Goal: Transaction & Acquisition: Obtain resource

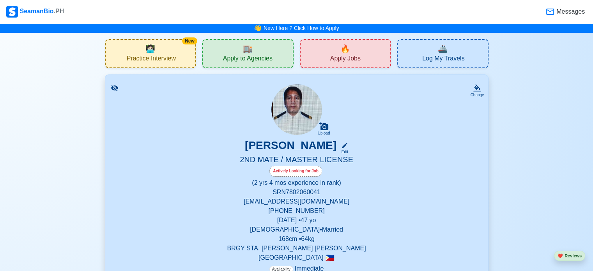
click at [329, 56] on div "🔥 Apply Jobs" at bounding box center [346, 53] width 92 height 29
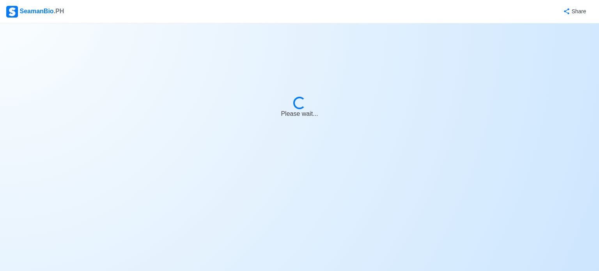
select select "2nd Officer"
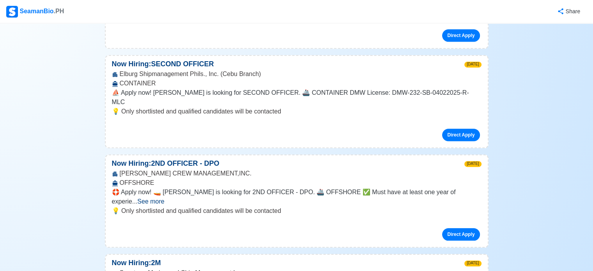
scroll to position [807, 0]
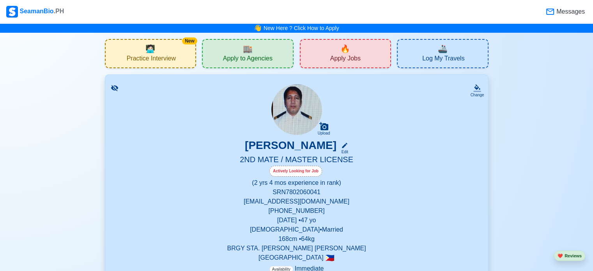
click at [227, 56] on span "Apply to Agencies" at bounding box center [248, 60] width 50 height 10
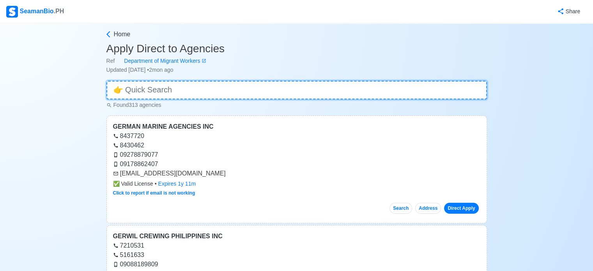
click at [230, 81] on input at bounding box center [296, 90] width 381 height 19
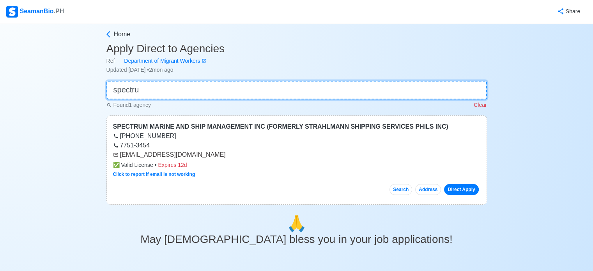
type input "spectru"
drag, startPoint x: 120, startPoint y: 153, endPoint x: 215, endPoint y: 154, distance: 95.6
click at [215, 154] on div "[EMAIL_ADDRESS][DOMAIN_NAME]" at bounding box center [296, 154] width 367 height 9
copy div "[EMAIL_ADDRESS][DOMAIN_NAME]"
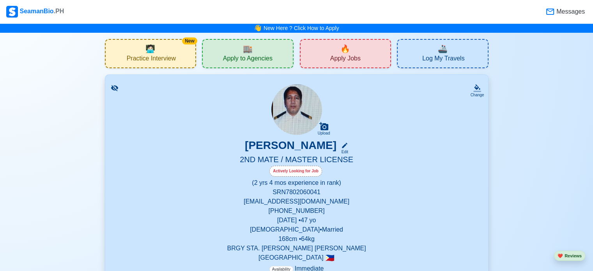
click at [243, 55] on span "Apply to Agencies" at bounding box center [248, 60] width 50 height 10
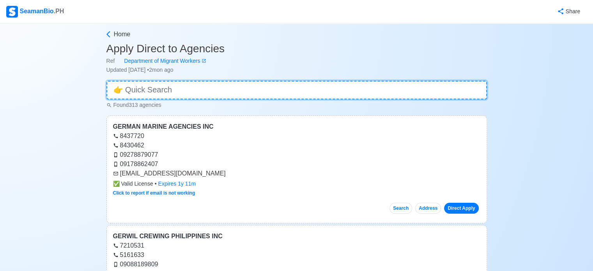
click at [188, 92] on input at bounding box center [296, 90] width 381 height 19
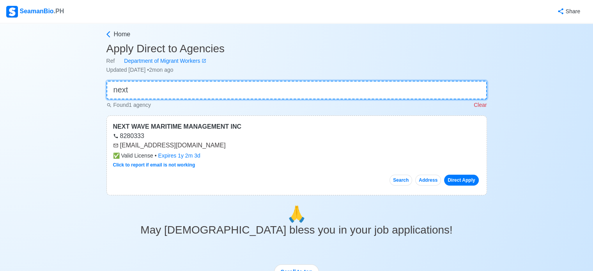
type input "next"
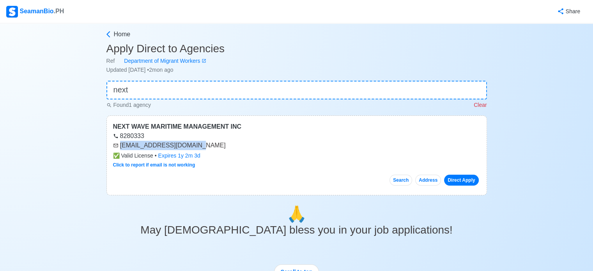
drag, startPoint x: 120, startPoint y: 145, endPoint x: 201, endPoint y: 143, distance: 81.5
click at [201, 143] on div "[EMAIL_ADDRESS][DOMAIN_NAME]" at bounding box center [296, 145] width 367 height 9
copy div "[EMAIL_ADDRESS][DOMAIN_NAME]"
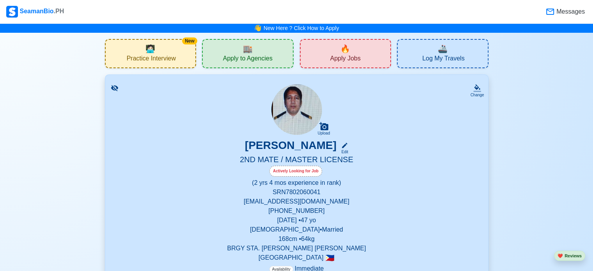
click at [236, 55] on span "Apply to Agencies" at bounding box center [248, 60] width 50 height 10
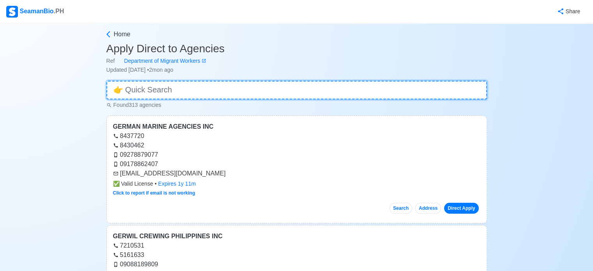
click at [181, 85] on input at bounding box center [296, 90] width 381 height 19
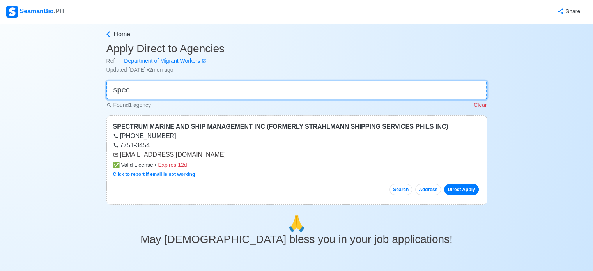
type input "spec"
drag, startPoint x: 120, startPoint y: 153, endPoint x: 216, endPoint y: 156, distance: 96.4
click at [216, 156] on div "[EMAIL_ADDRESS][DOMAIN_NAME]" at bounding box center [296, 154] width 367 height 9
copy div "[EMAIL_ADDRESS][DOMAIN_NAME]"
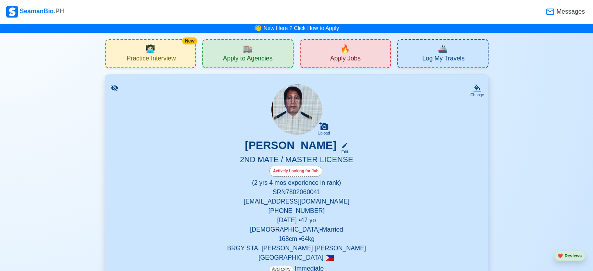
click at [238, 57] on span "Apply to Agencies" at bounding box center [248, 60] width 50 height 10
click at [337, 55] on span "Apply Jobs" at bounding box center [345, 60] width 30 height 10
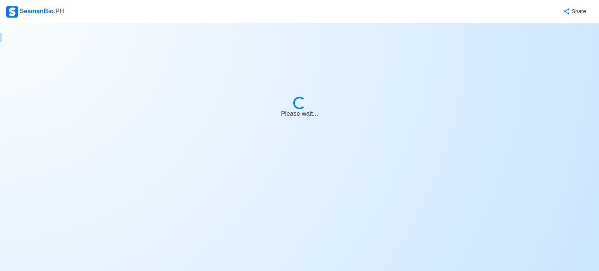
select select "2nd Officer"
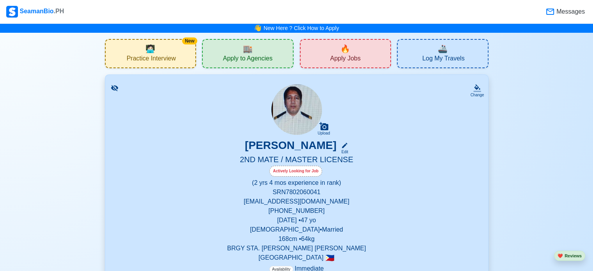
click at [374, 60] on div "🔥 Apply Jobs" at bounding box center [346, 53] width 92 height 29
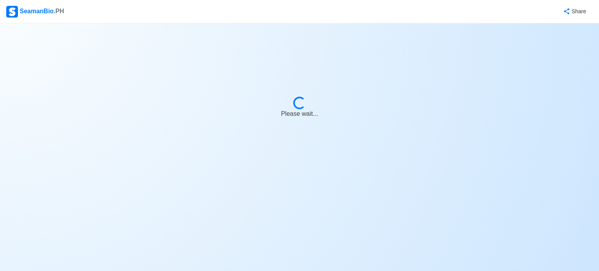
select select "2nd Officer"
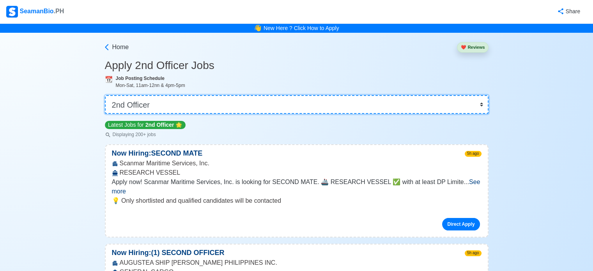
click at [242, 99] on select "👉 Select Rank or Position Master Chief Officer 2nd Officer 3rd Officer Junior O…" at bounding box center [297, 104] width 384 height 19
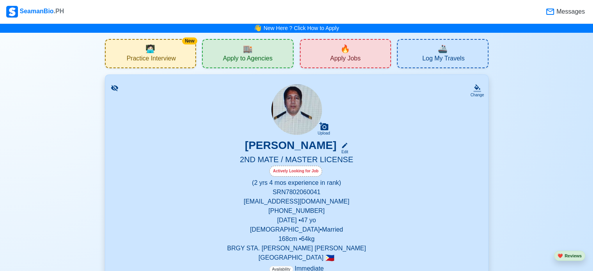
click at [336, 53] on div "🔥 Apply Jobs" at bounding box center [346, 53] width 92 height 29
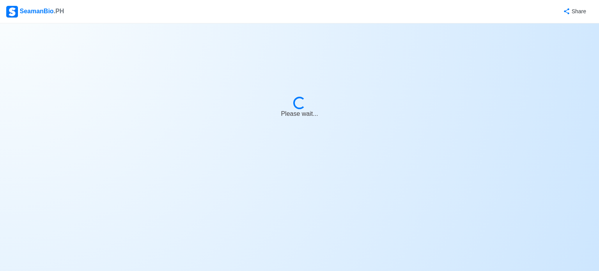
select select "2nd Officer"
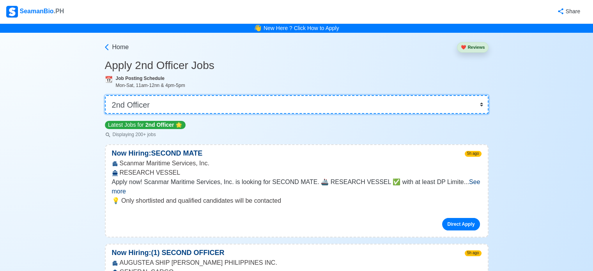
click at [213, 99] on select "👉 Select Rank or Position Master Chief Officer 2nd Officer 3rd Officer Junior O…" at bounding box center [297, 104] width 384 height 19
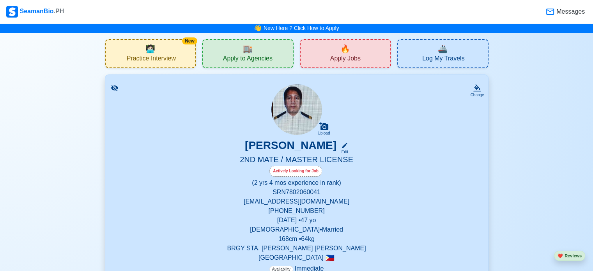
click at [253, 51] on div "🏬 Apply to Agencies" at bounding box center [248, 53] width 92 height 29
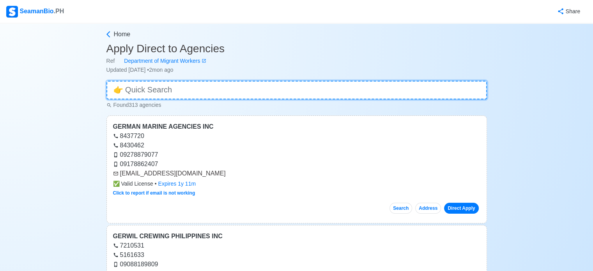
click at [215, 87] on input at bounding box center [296, 90] width 381 height 19
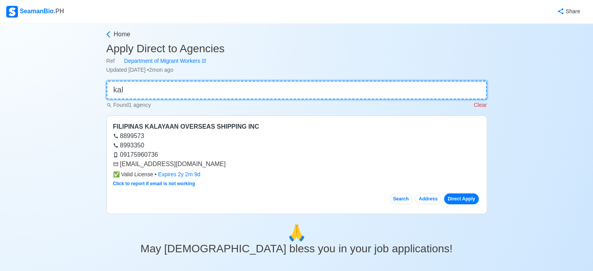
type input "kala"
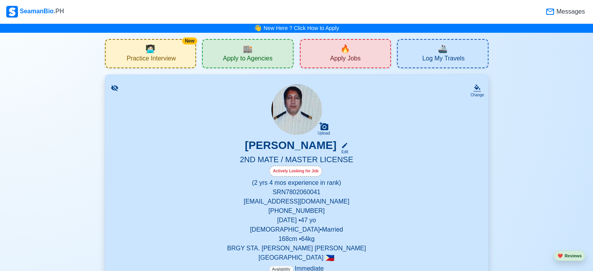
click at [322, 56] on div "🔥 Apply Jobs" at bounding box center [346, 53] width 92 height 29
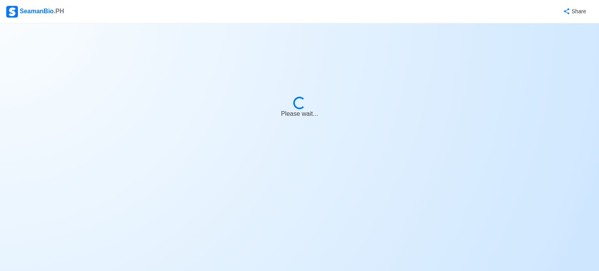
select select "2nd Officer"
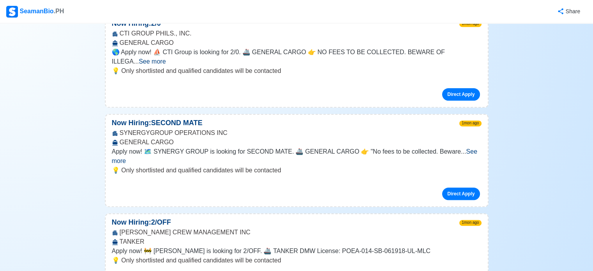
scroll to position [12424, 0]
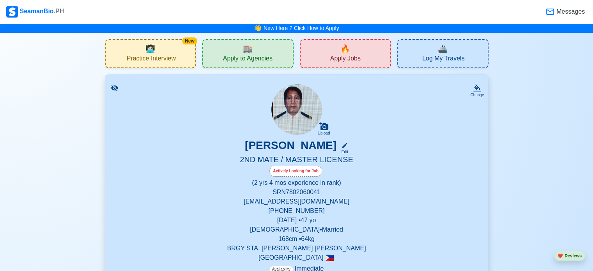
click at [329, 64] on div "🔥 Apply Jobs" at bounding box center [346, 53] width 92 height 29
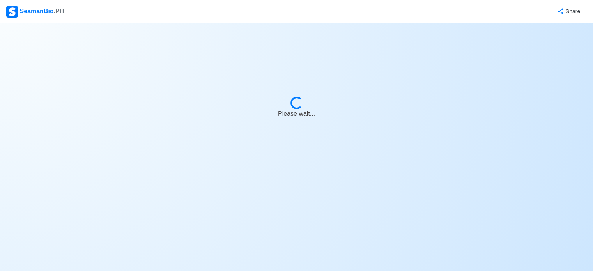
select select "2nd Officer"
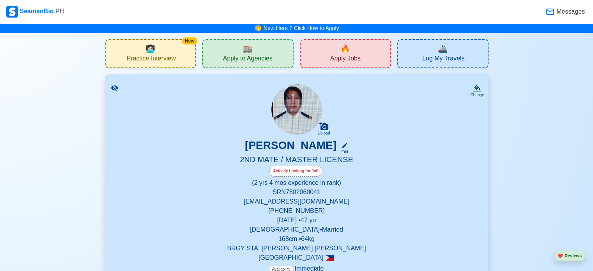
click at [338, 60] on span "Apply Jobs" at bounding box center [345, 60] width 30 height 10
click at [273, 62] on div "🏬 Apply to Agencies" at bounding box center [248, 53] width 92 height 29
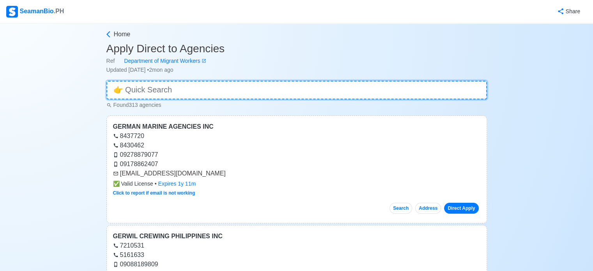
click at [229, 90] on input at bounding box center [296, 90] width 381 height 19
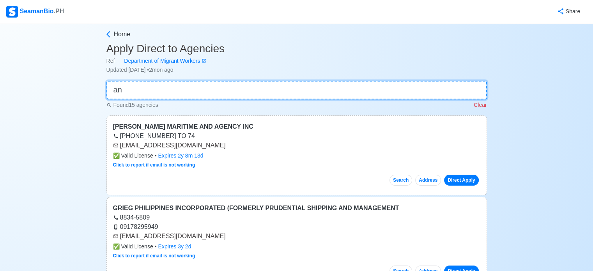
type input "a"
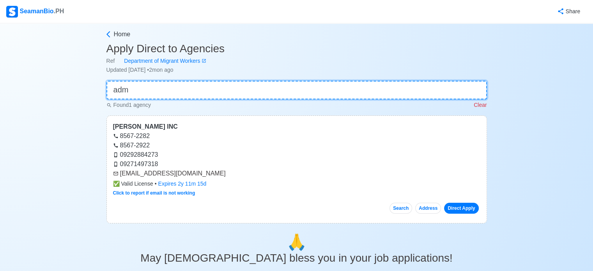
type input "adm"
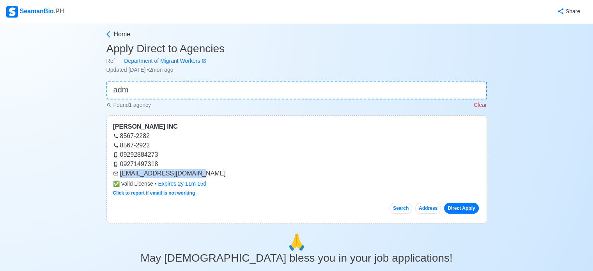
drag, startPoint x: 120, startPoint y: 175, endPoint x: 199, endPoint y: 175, distance: 78.4
click at [199, 175] on div "[EMAIL_ADDRESS][DOMAIN_NAME]" at bounding box center [296, 173] width 367 height 9
copy div "[EMAIL_ADDRESS][DOMAIN_NAME]"
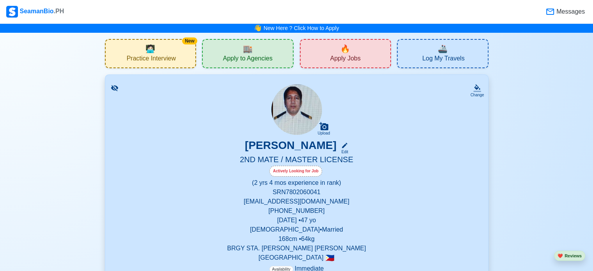
click at [246, 51] on span "🏬" at bounding box center [248, 49] width 10 height 12
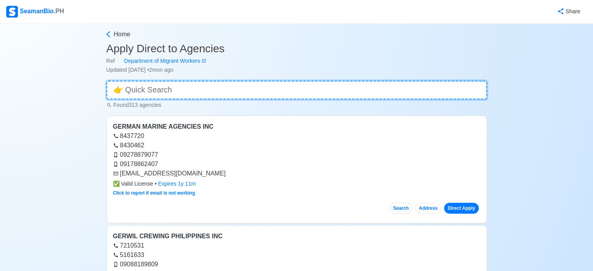
click at [195, 89] on input at bounding box center [296, 90] width 381 height 19
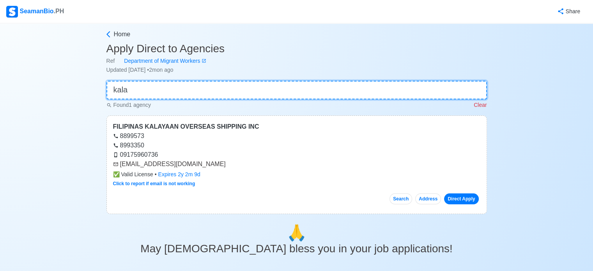
type input "kala"
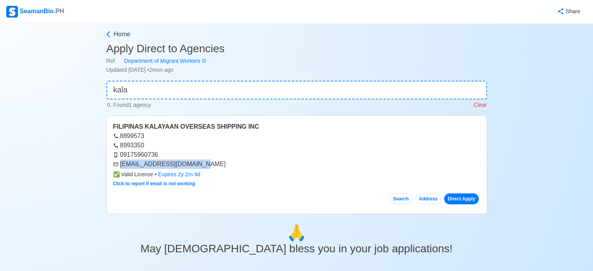
drag, startPoint x: 120, startPoint y: 165, endPoint x: 198, endPoint y: 163, distance: 78.4
click at [198, 163] on div "[EMAIL_ADDRESS][DOMAIN_NAME]" at bounding box center [296, 164] width 367 height 9
drag, startPoint x: 186, startPoint y: 172, endPoint x: 317, endPoint y: 193, distance: 133.4
click at [317, 193] on div "Search Address Direct Apply" at bounding box center [296, 195] width 367 height 17
drag, startPoint x: 120, startPoint y: 163, endPoint x: 200, endPoint y: 164, distance: 79.6
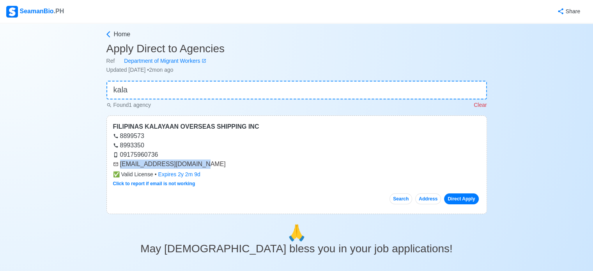
click at [200, 164] on div "[EMAIL_ADDRESS][DOMAIN_NAME]" at bounding box center [296, 164] width 367 height 9
copy div "[EMAIL_ADDRESS][DOMAIN_NAME]"
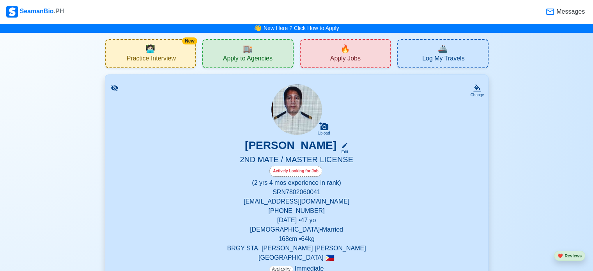
click at [246, 55] on span "Apply to Agencies" at bounding box center [248, 60] width 50 height 10
click at [335, 55] on span "Apply Jobs" at bounding box center [345, 60] width 30 height 10
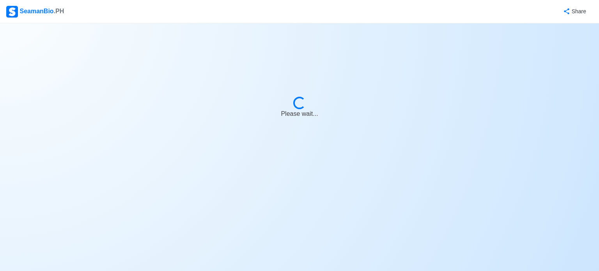
select select "2nd Officer"
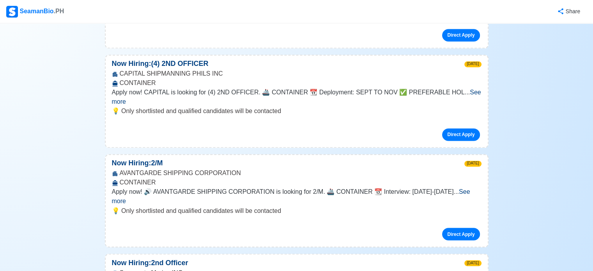
scroll to position [1275, 0]
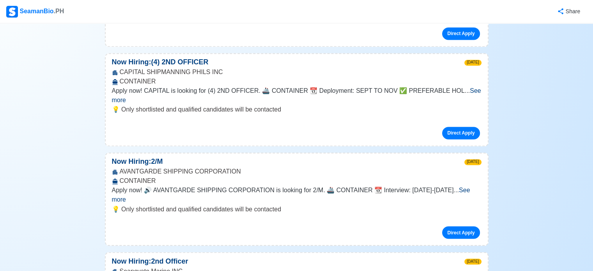
drag, startPoint x: 175, startPoint y: 185, endPoint x: 184, endPoint y: 194, distance: 13.5
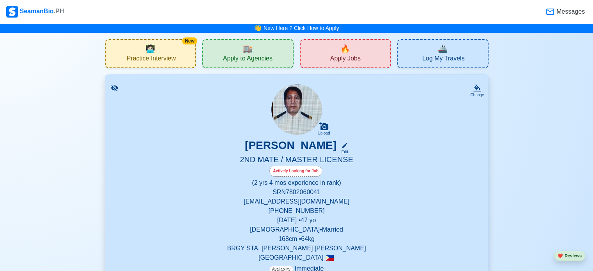
click at [232, 55] on span "Apply to Agencies" at bounding box center [248, 60] width 50 height 10
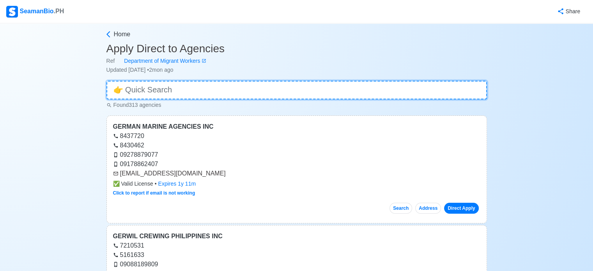
click at [167, 89] on input at bounding box center [296, 90] width 381 height 19
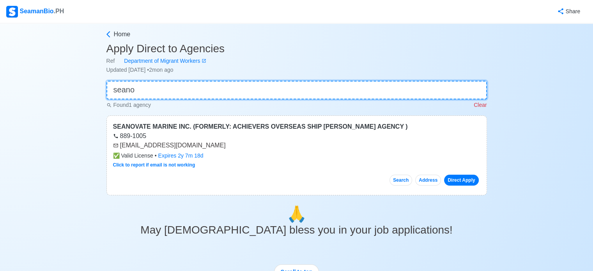
type input "seano"
drag, startPoint x: 120, startPoint y: 145, endPoint x: 218, endPoint y: 145, distance: 97.5
click at [218, 145] on div "[EMAIL_ADDRESS][DOMAIN_NAME]" at bounding box center [296, 145] width 367 height 9
copy div "[EMAIL_ADDRESS][DOMAIN_NAME]"
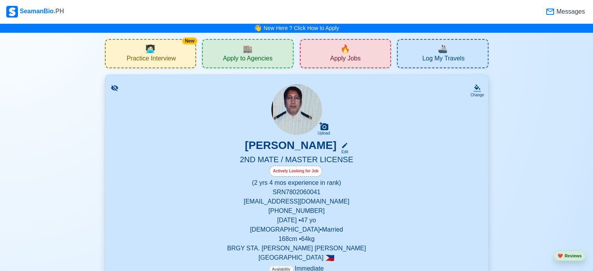
click at [354, 51] on div "🔥 Apply Jobs" at bounding box center [346, 53] width 92 height 29
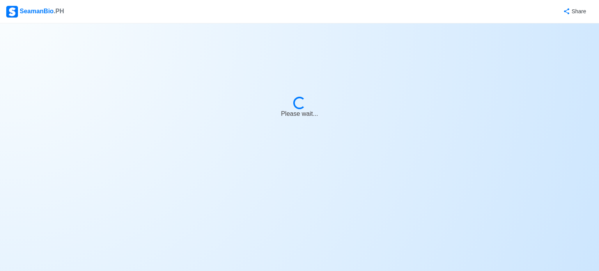
select select "2nd Officer"
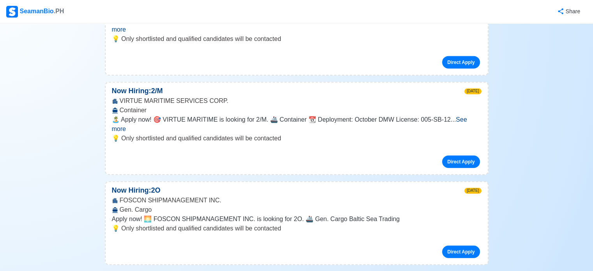
scroll to position [1935, 0]
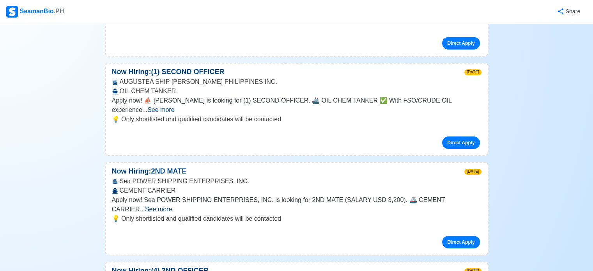
scroll to position [2602, 0]
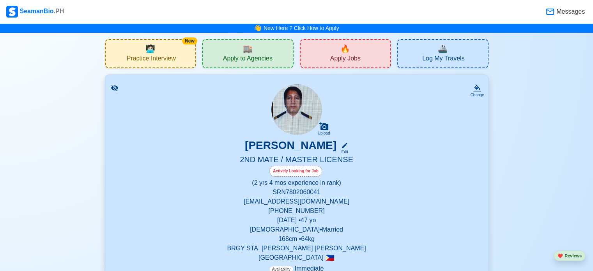
click at [267, 63] on span "Apply to Agencies" at bounding box center [248, 60] width 50 height 10
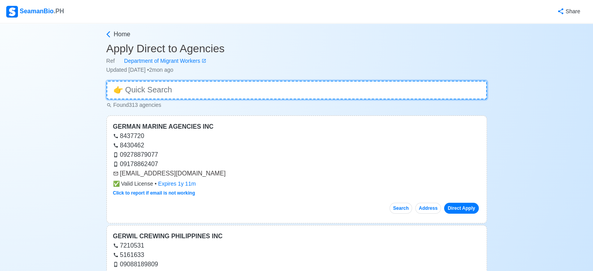
click at [249, 88] on input at bounding box center [296, 90] width 381 height 19
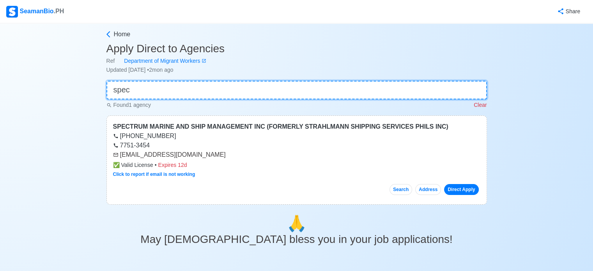
type input "spec"
drag, startPoint x: 120, startPoint y: 154, endPoint x: 213, endPoint y: 156, distance: 93.2
click at [213, 156] on div "[EMAIL_ADDRESS][DOMAIN_NAME]" at bounding box center [296, 154] width 367 height 9
copy div "[EMAIL_ADDRESS][DOMAIN_NAME]"
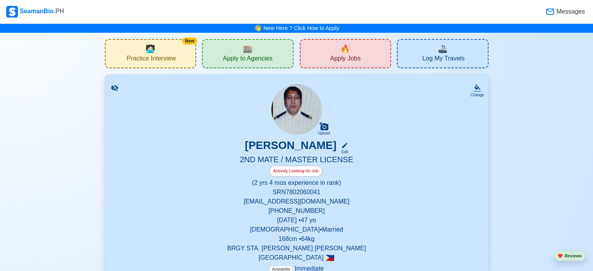
click at [355, 51] on div "🔥 Apply Jobs" at bounding box center [346, 53] width 92 height 29
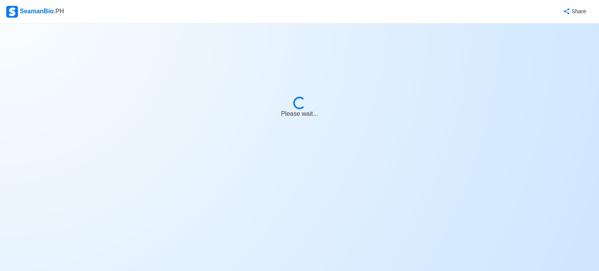
select select "2nd Officer"
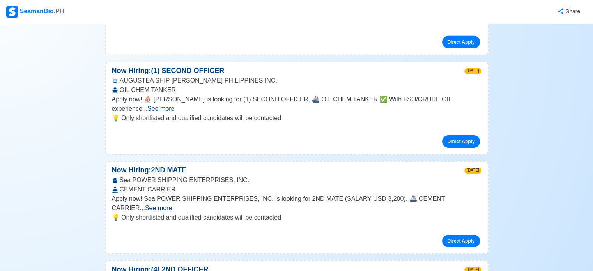
scroll to position [2584, 0]
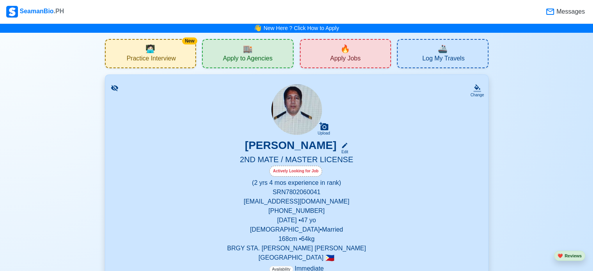
click at [223, 53] on div "🏬 Apply to Agencies" at bounding box center [248, 53] width 92 height 29
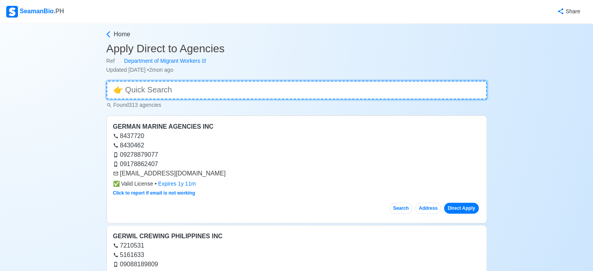
click at [214, 83] on input at bounding box center [296, 90] width 381 height 19
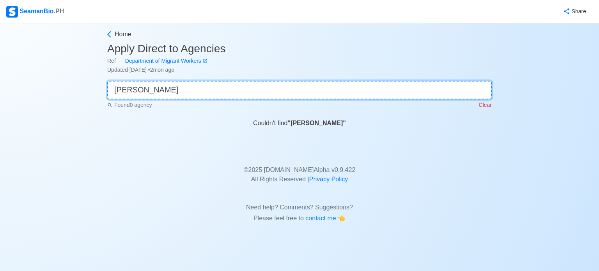
type input "foscon"
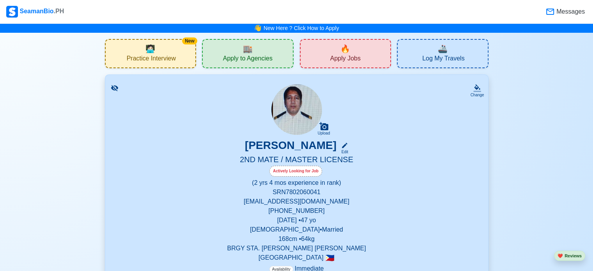
click at [264, 63] on span "Apply to Agencies" at bounding box center [248, 60] width 50 height 10
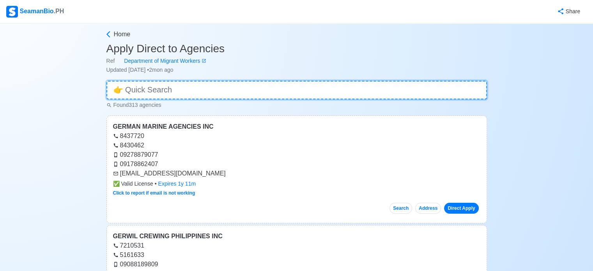
click at [196, 91] on input at bounding box center [296, 90] width 381 height 19
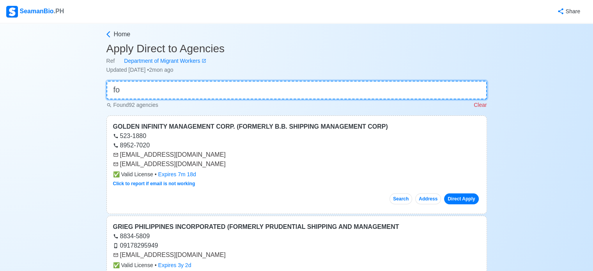
type input "f"
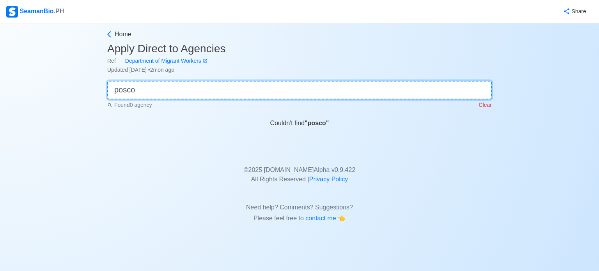
type input "poscon"
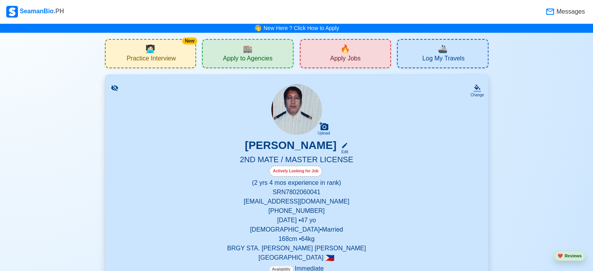
click at [369, 62] on div "🔥 Apply Jobs" at bounding box center [346, 53] width 92 height 29
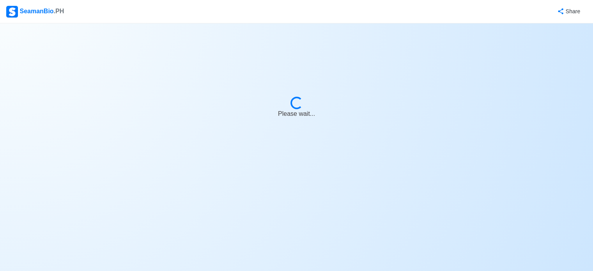
select select "2nd Officer"
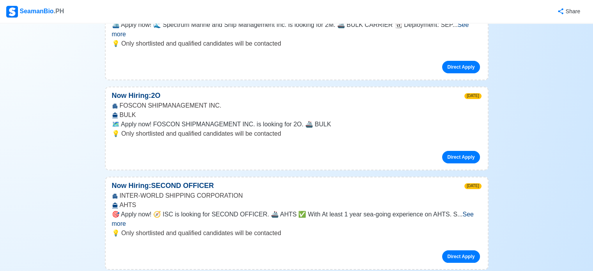
scroll to position [2905, 0]
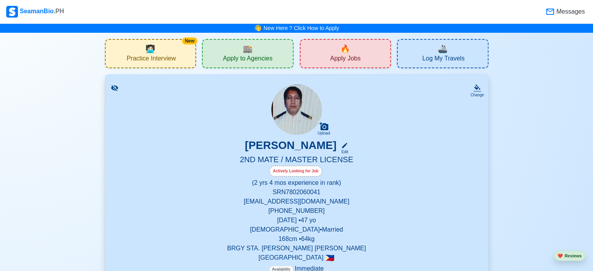
click at [250, 57] on span "Apply to Agencies" at bounding box center [248, 60] width 50 height 10
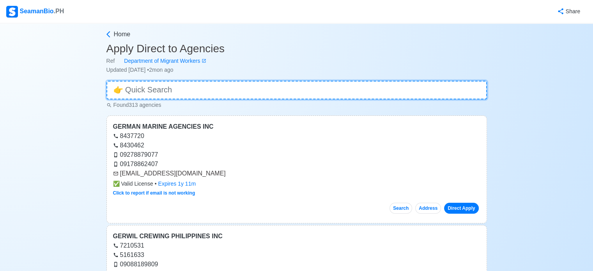
click at [218, 89] on input at bounding box center [296, 90] width 381 height 19
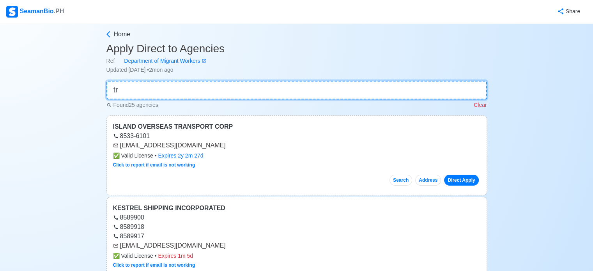
type input "t"
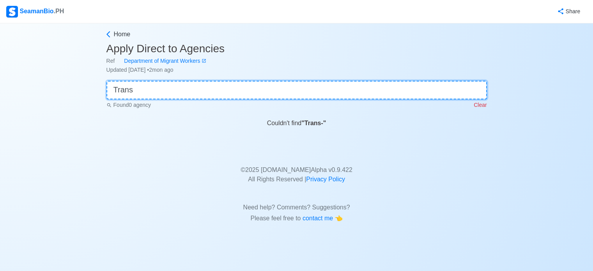
type input "Trans-"
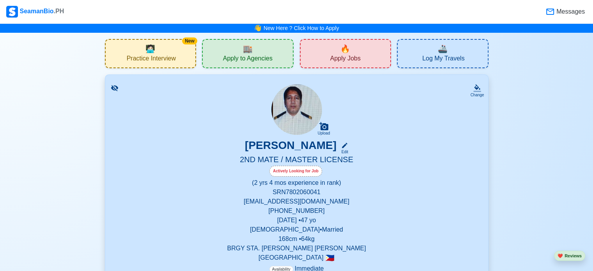
click at [352, 51] on div "🔥 Apply Jobs" at bounding box center [346, 53] width 92 height 29
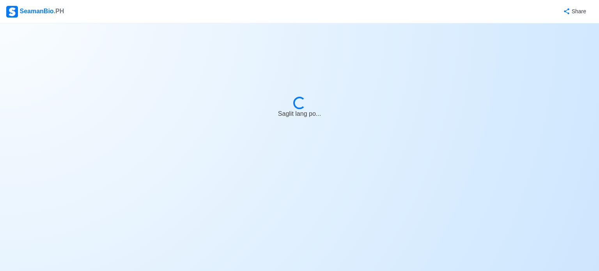
select select "2nd Officer"
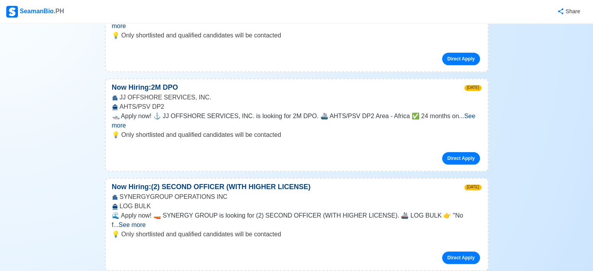
scroll to position [3426, 0]
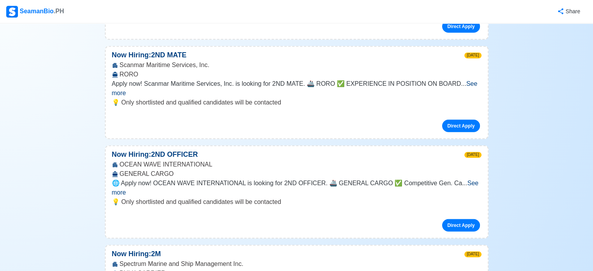
scroll to position [4936, 0]
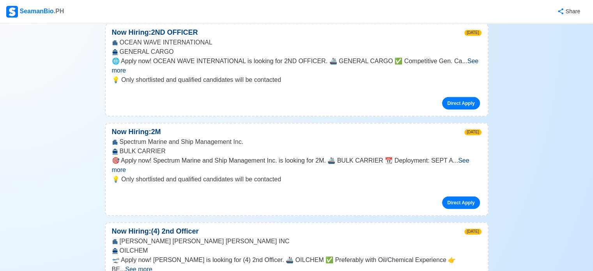
scroll to position [5041, 0]
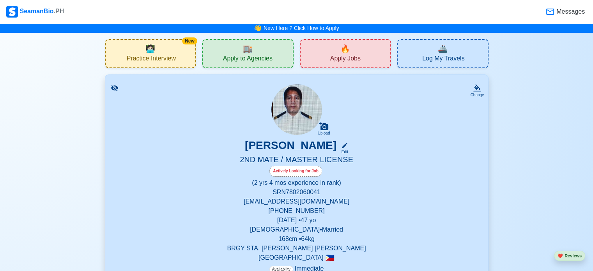
click at [232, 53] on div "🏬 Apply to Agencies" at bounding box center [248, 53] width 92 height 29
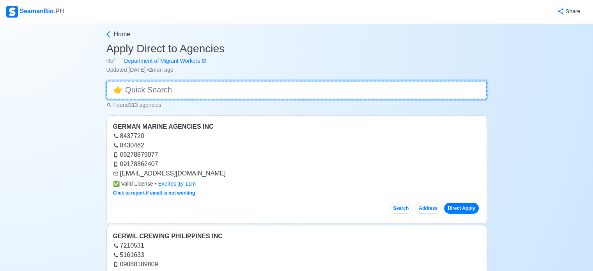
click at [211, 82] on input at bounding box center [296, 90] width 381 height 19
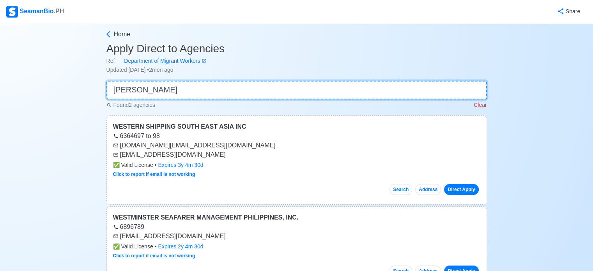
type input "wes"
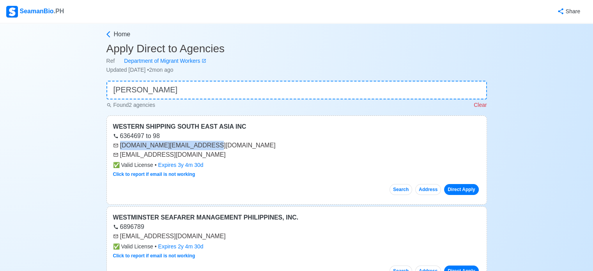
drag, startPoint x: 120, startPoint y: 145, endPoint x: 202, endPoint y: 144, distance: 81.5
click at [202, 144] on div "[DOMAIN_NAME][EMAIL_ADDRESS][DOMAIN_NAME]" at bounding box center [296, 145] width 367 height 9
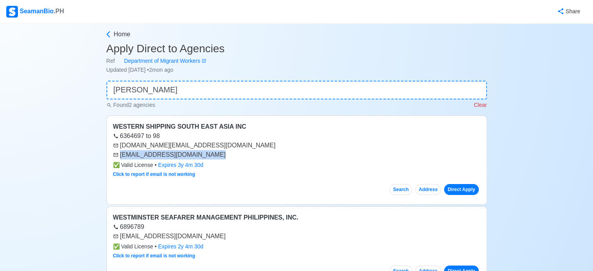
drag, startPoint x: 120, startPoint y: 154, endPoint x: 208, endPoint y: 154, distance: 87.8
click at [208, 154] on div "[EMAIL_ADDRESS][DOMAIN_NAME]" at bounding box center [296, 154] width 367 height 9
copy div "[EMAIL_ADDRESS][DOMAIN_NAME]"
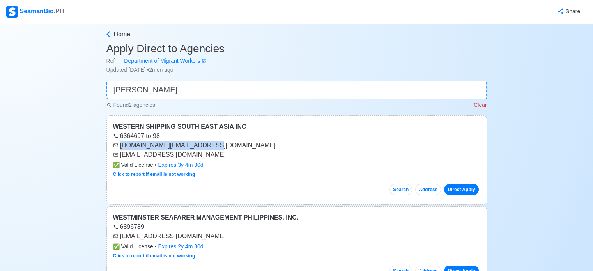
drag, startPoint x: 121, startPoint y: 145, endPoint x: 206, endPoint y: 147, distance: 84.7
click at [206, 147] on div "[DOMAIN_NAME][EMAIL_ADDRESS][DOMAIN_NAME]" at bounding box center [296, 145] width 367 height 9
copy div "[DOMAIN_NAME][EMAIL_ADDRESS][DOMAIN_NAME]"
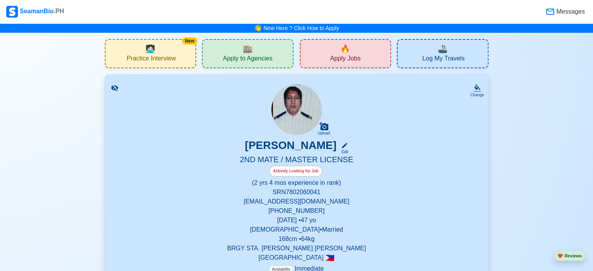
click at [337, 57] on span "Apply Jobs" at bounding box center [345, 60] width 30 height 10
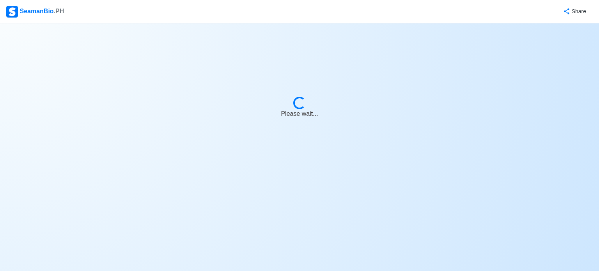
select select "2nd Officer"
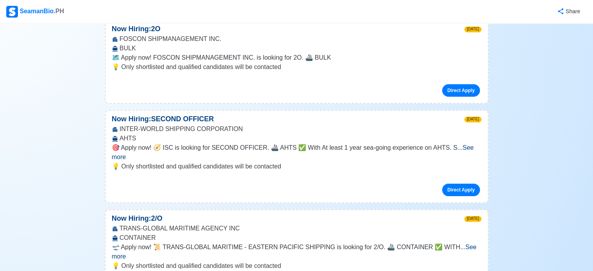
scroll to position [2972, 0]
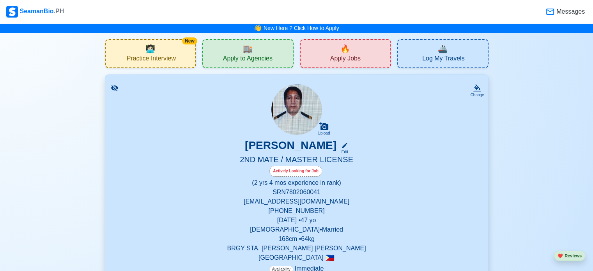
click at [239, 55] on span "Apply to Agencies" at bounding box center [248, 60] width 50 height 10
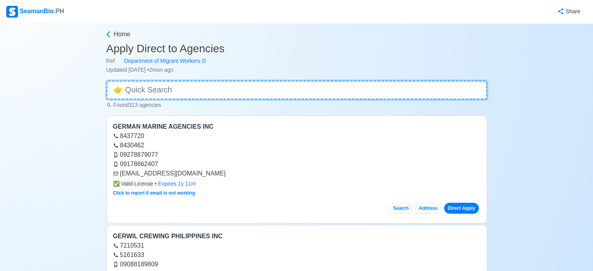
click at [160, 81] on input at bounding box center [296, 90] width 381 height 19
click at [158, 89] on input at bounding box center [296, 90] width 381 height 19
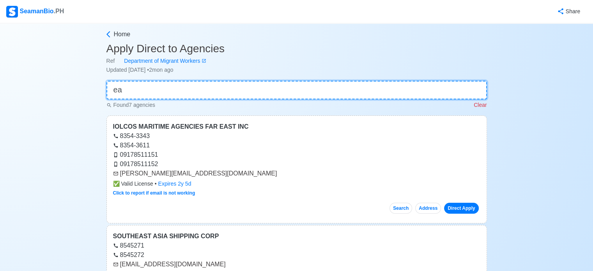
type input "e"
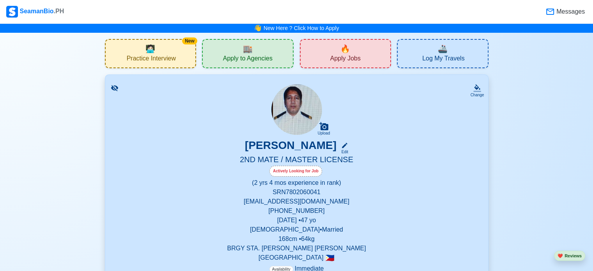
click at [337, 61] on span "Apply Jobs" at bounding box center [345, 60] width 30 height 10
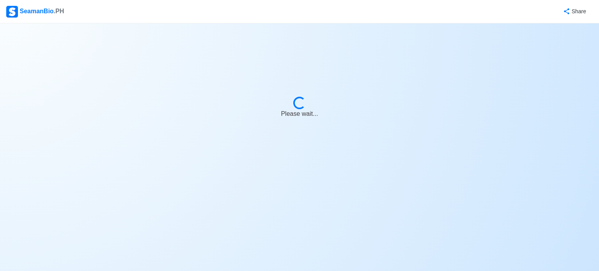
select select "2nd Officer"
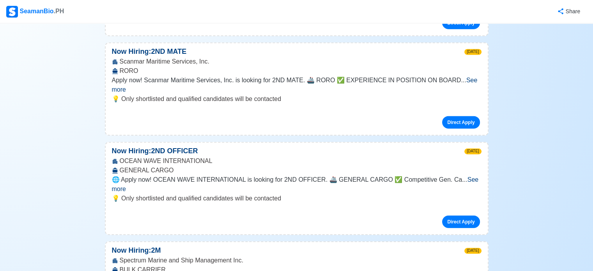
scroll to position [4885, 0]
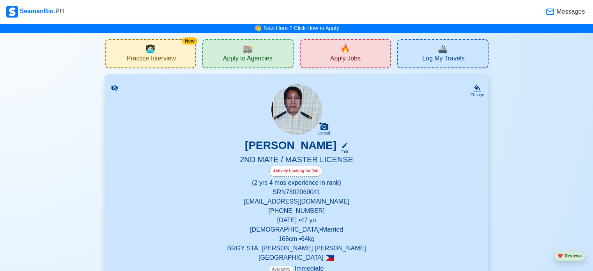
click at [250, 55] on span "Apply to Agencies" at bounding box center [248, 60] width 50 height 10
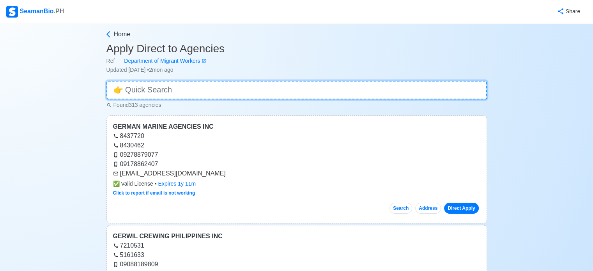
click at [156, 87] on input at bounding box center [296, 90] width 381 height 19
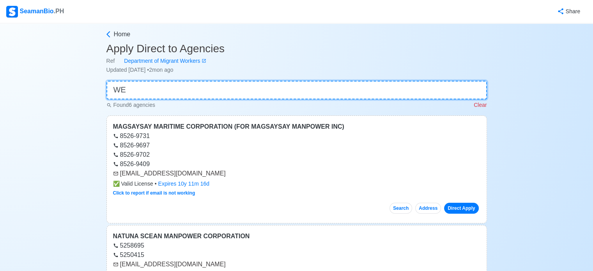
type input "WES"
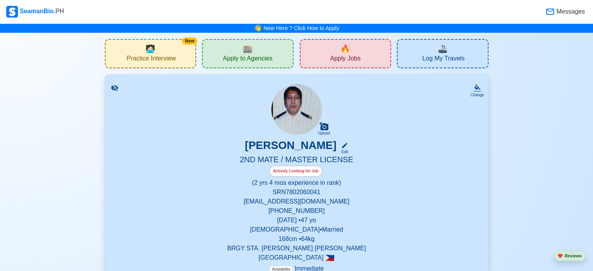
click at [362, 47] on div "🔥 Apply Jobs" at bounding box center [346, 53] width 92 height 29
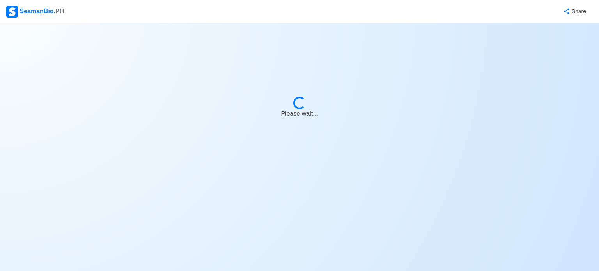
select select "2nd Officer"
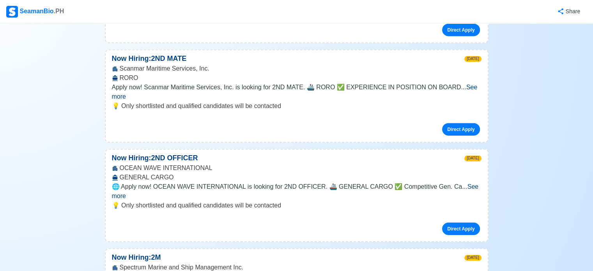
scroll to position [4922, 0]
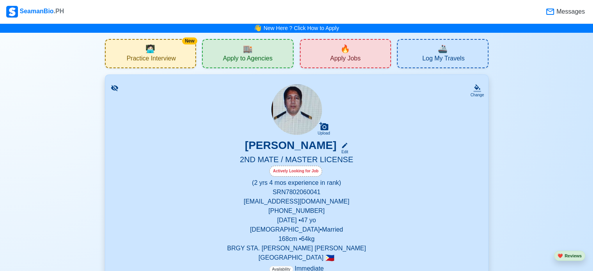
click at [220, 56] on div "🏬 Apply to Agencies" at bounding box center [248, 53] width 92 height 29
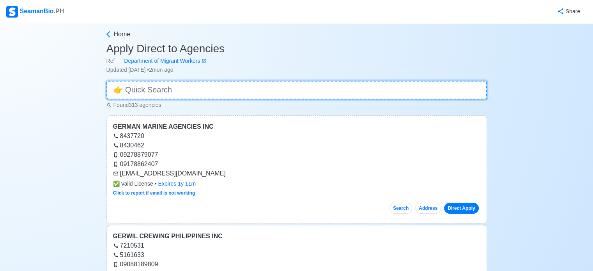
click at [208, 87] on input at bounding box center [296, 90] width 381 height 19
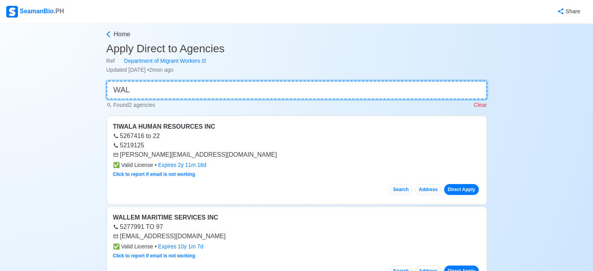
type input "WAL"
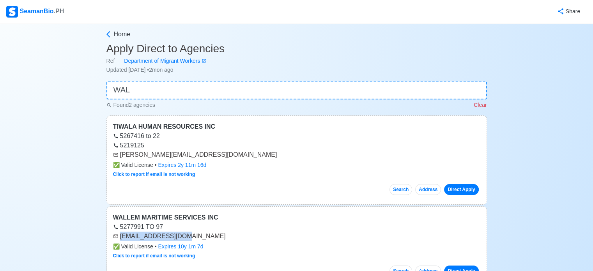
drag, startPoint x: 120, startPoint y: 235, endPoint x: 184, endPoint y: 240, distance: 64.9
click at [184, 240] on div "[EMAIL_ADDRESS][DOMAIN_NAME]" at bounding box center [296, 236] width 367 height 9
copy div "[EMAIL_ADDRESS][DOMAIN_NAME]"
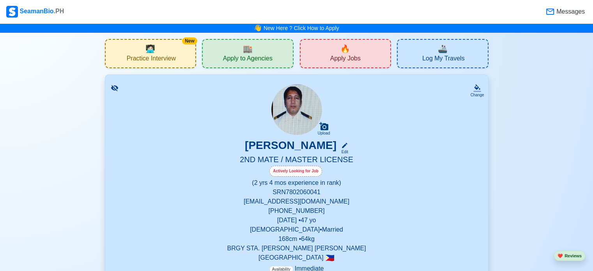
click at [334, 65] on div "🔥 Apply Jobs" at bounding box center [346, 53] width 92 height 29
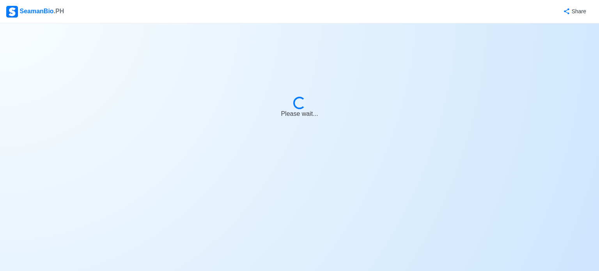
select select "2nd Officer"
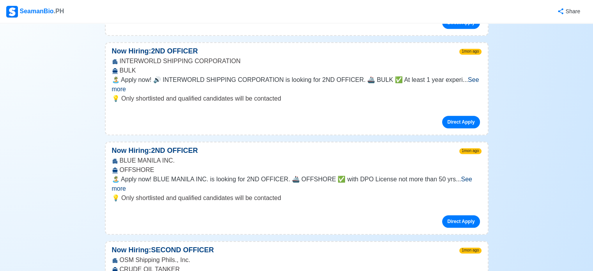
scroll to position [9366, 0]
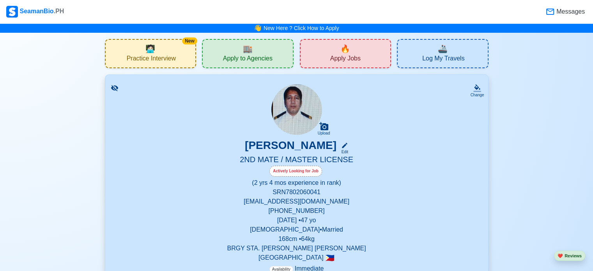
click at [254, 51] on div "🏬 Apply to Agencies" at bounding box center [248, 53] width 92 height 29
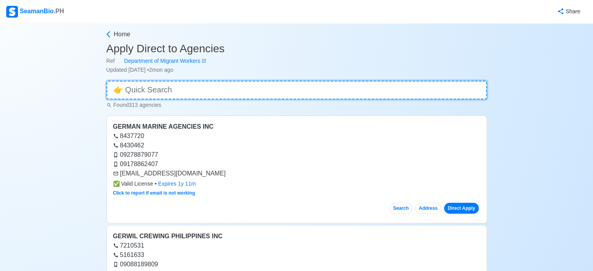
click at [254, 89] on input at bounding box center [296, 90] width 381 height 19
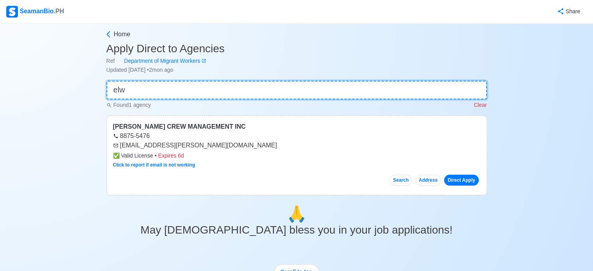
type input "elw"
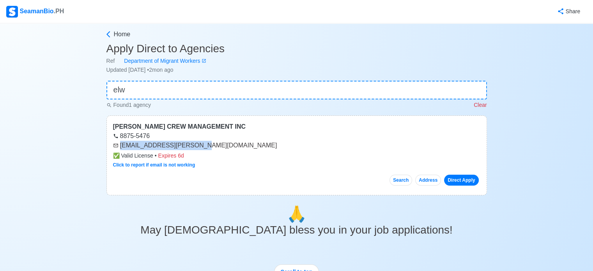
drag, startPoint x: 120, startPoint y: 145, endPoint x: 198, endPoint y: 144, distance: 78.0
click at [198, 144] on div "[EMAIL_ADDRESS][PERSON_NAME][DOMAIN_NAME]" at bounding box center [296, 145] width 367 height 9
copy div "[EMAIL_ADDRESS][PERSON_NAME][DOMAIN_NAME]"
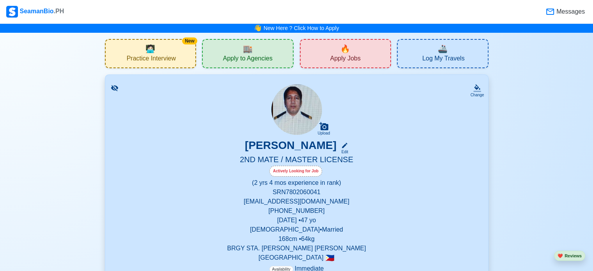
click at [332, 64] on div "🔥 Apply Jobs" at bounding box center [346, 53] width 92 height 29
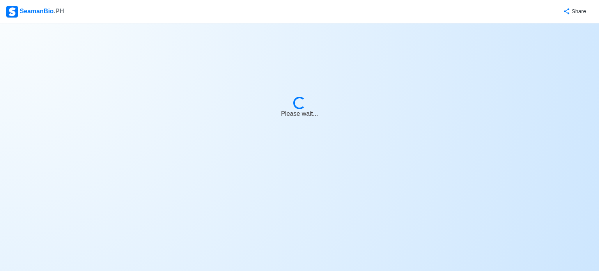
select select "2nd Officer"
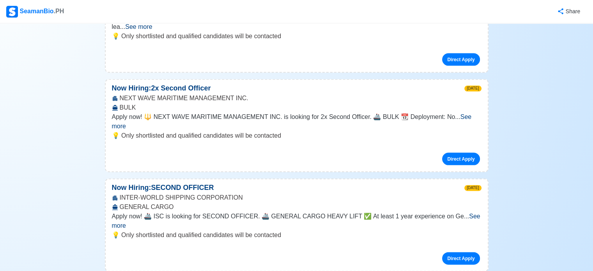
scroll to position [7617, 0]
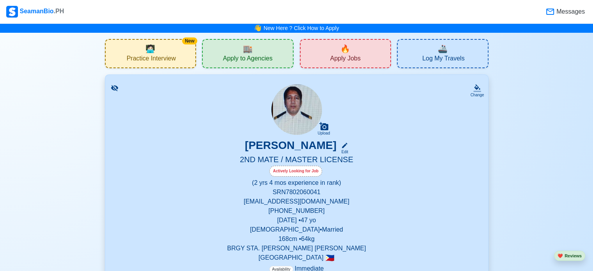
click at [331, 55] on span "Apply Jobs" at bounding box center [345, 60] width 30 height 10
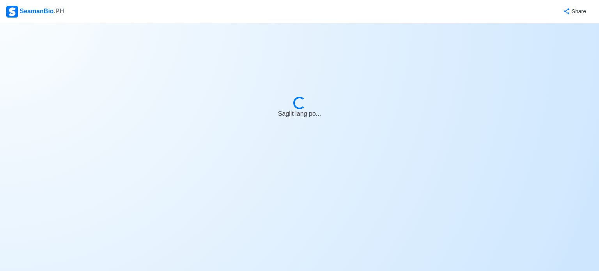
select select "2nd Officer"
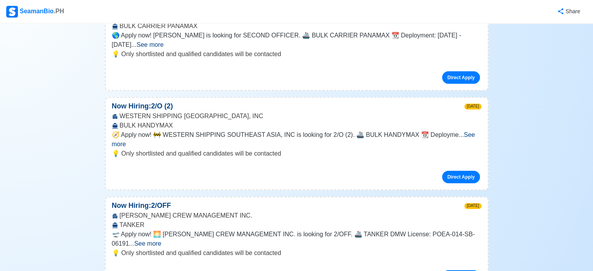
scroll to position [5425, 0]
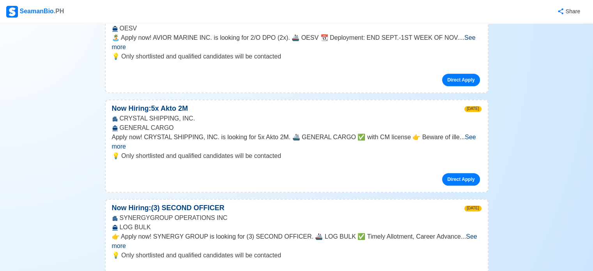
scroll to position [6257, 0]
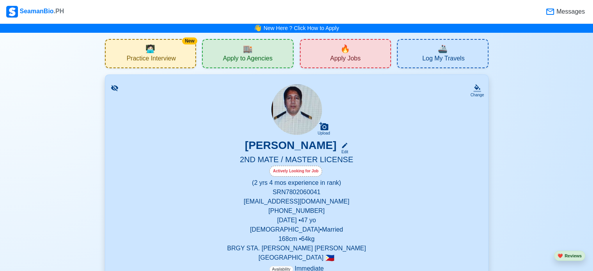
click at [253, 59] on span "Apply to Agencies" at bounding box center [248, 60] width 50 height 10
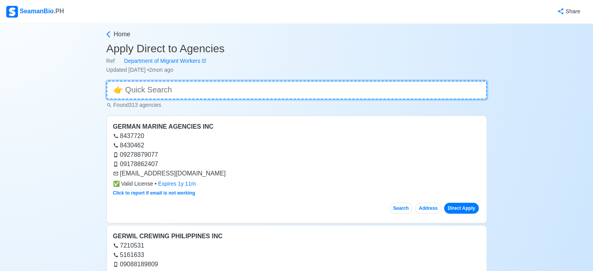
click at [248, 96] on input at bounding box center [296, 90] width 381 height 19
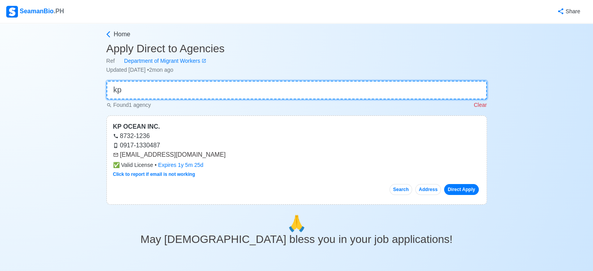
type input "kp"
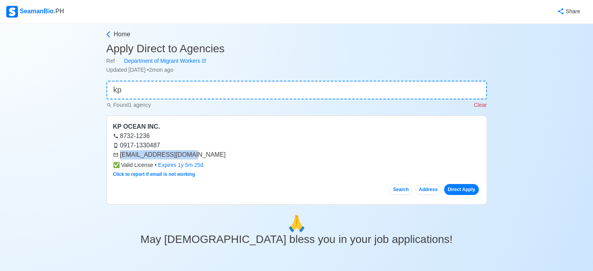
drag, startPoint x: 119, startPoint y: 154, endPoint x: 189, endPoint y: 159, distance: 70.4
click at [189, 159] on div "[EMAIL_ADDRESS][DOMAIN_NAME]" at bounding box center [296, 154] width 367 height 9
copy div "[EMAIL_ADDRESS][DOMAIN_NAME]"
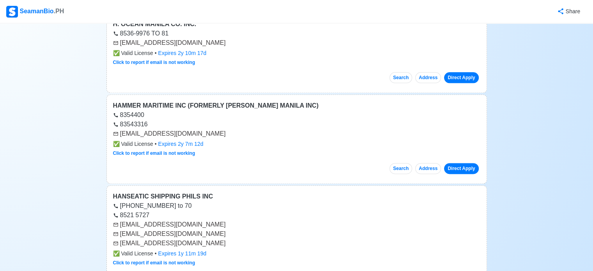
scroll to position [984, 0]
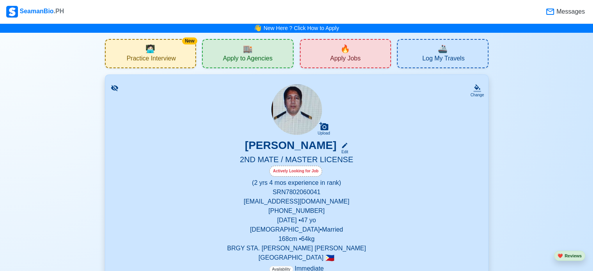
click at [353, 57] on span "Apply Jobs" at bounding box center [345, 60] width 30 height 10
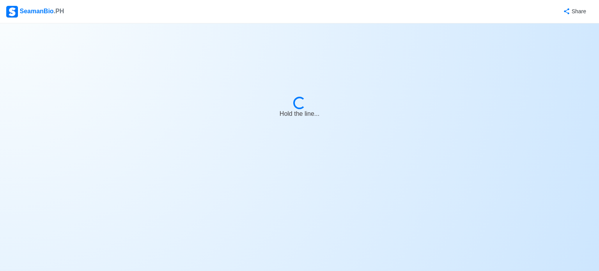
select select "2nd Officer"
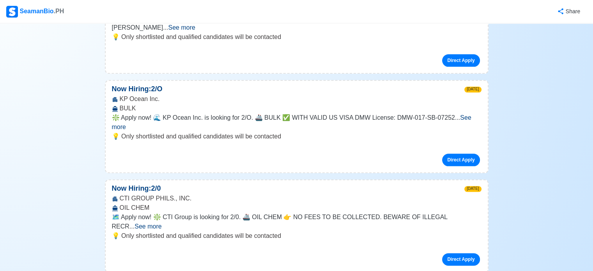
scroll to position [6815, 0]
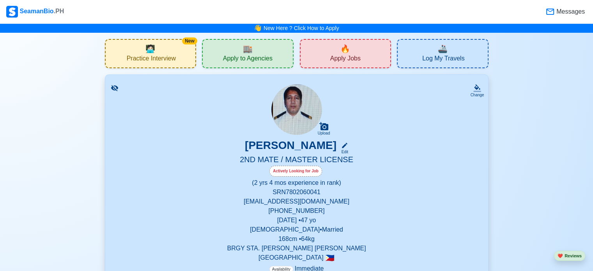
click at [232, 55] on span "Apply to Agencies" at bounding box center [248, 60] width 50 height 10
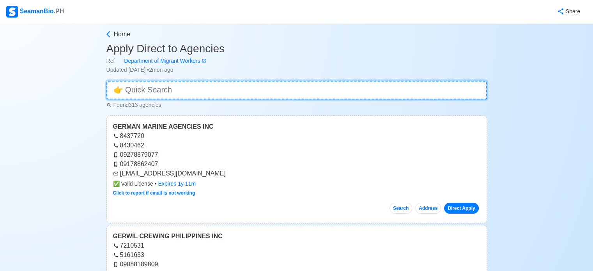
click at [231, 92] on input at bounding box center [296, 90] width 381 height 19
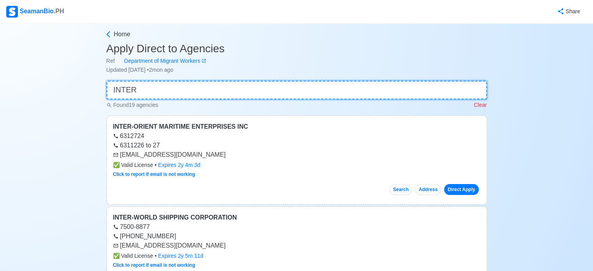
type input "INTER"
drag, startPoint x: 120, startPoint y: 246, endPoint x: 216, endPoint y: 247, distance: 96.0
click at [216, 247] on div "[EMAIL_ADDRESS][DOMAIN_NAME]" at bounding box center [296, 245] width 367 height 9
copy div "[EMAIL_ADDRESS][DOMAIN_NAME]"
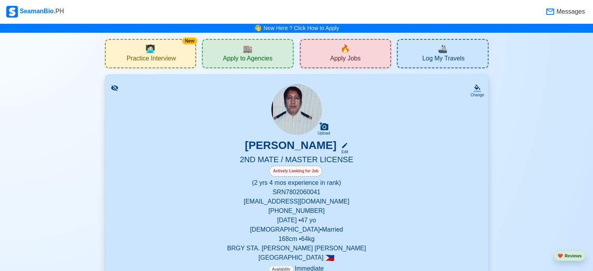
click at [357, 60] on span "Apply Jobs" at bounding box center [345, 60] width 30 height 10
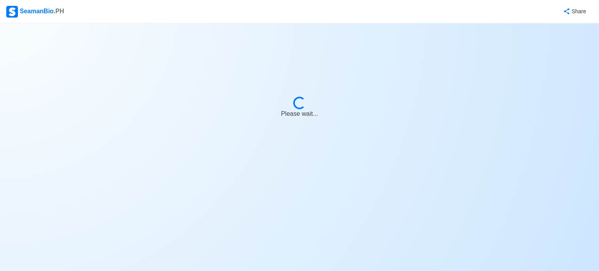
select select "2nd Officer"
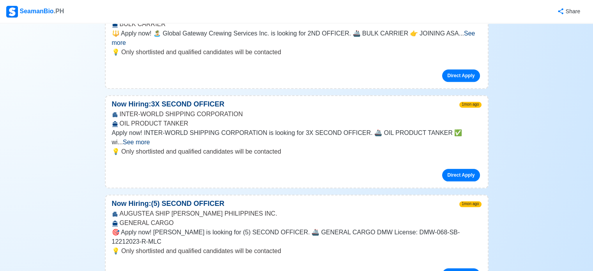
scroll to position [12681, 0]
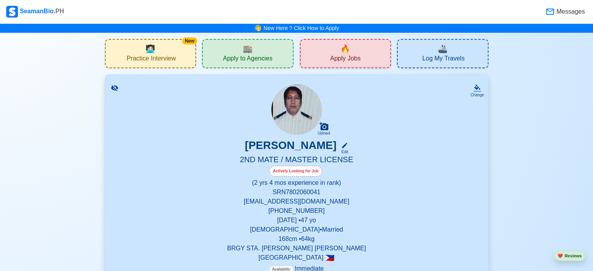
click at [365, 55] on div "🔥 Apply Jobs" at bounding box center [346, 53] width 92 height 29
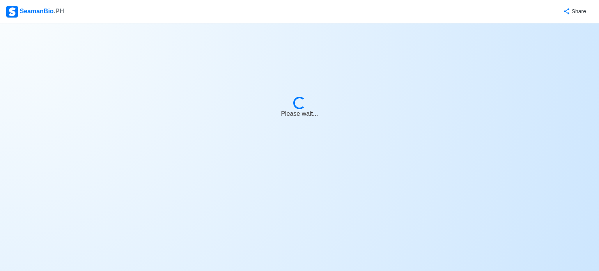
select select "2nd Officer"
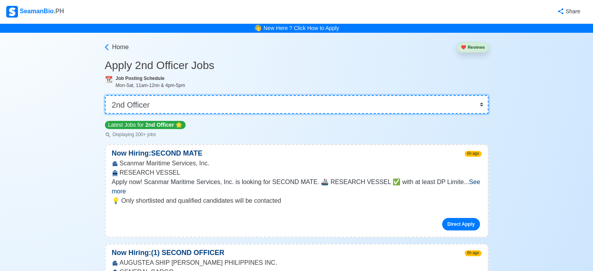
click at [215, 112] on select "👉 Select Rank or Position Master Chief Officer 2nd Officer 3rd Officer Junior O…" at bounding box center [297, 104] width 384 height 19
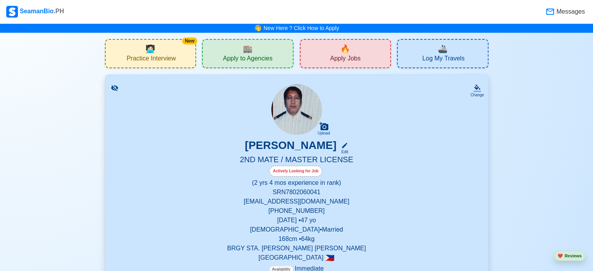
click at [230, 51] on div "🏬 Apply to Agencies" at bounding box center [248, 53] width 92 height 29
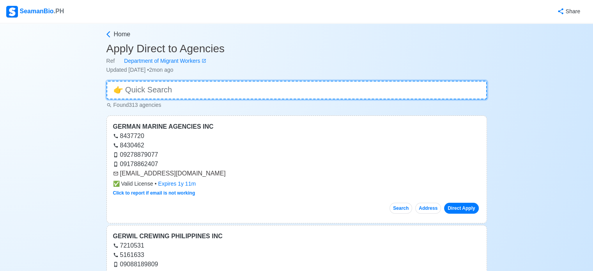
click at [163, 85] on input at bounding box center [296, 90] width 381 height 19
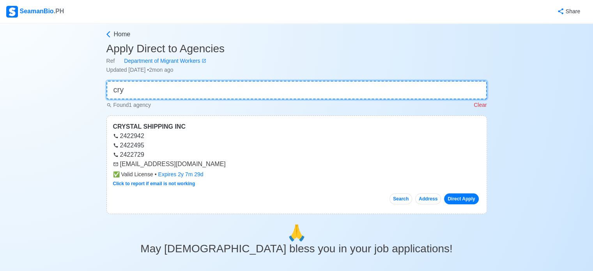
type input "cry"
drag, startPoint x: 120, startPoint y: 163, endPoint x: 223, endPoint y: 163, distance: 103.0
click at [223, 163] on div "[EMAIL_ADDRESS][DOMAIN_NAME]" at bounding box center [296, 164] width 367 height 9
copy div "[EMAIL_ADDRESS][DOMAIN_NAME]"
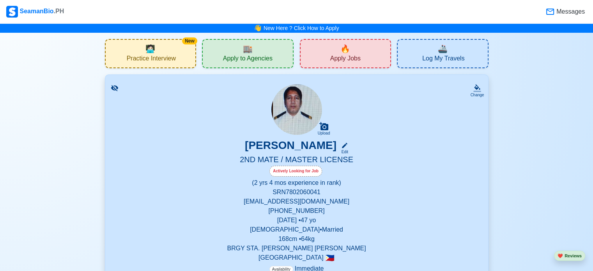
click at [353, 62] on span "Apply Jobs" at bounding box center [345, 60] width 30 height 10
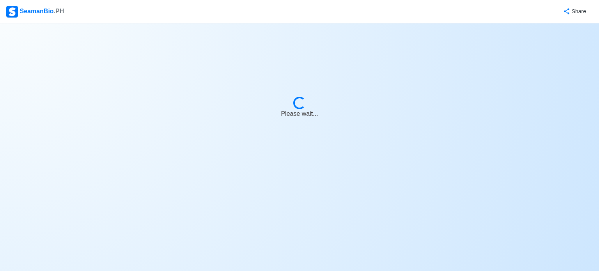
select select "2nd Officer"
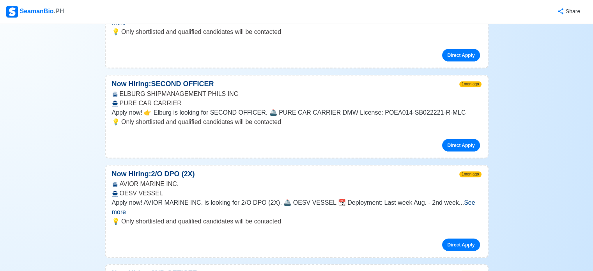
scroll to position [13494, 0]
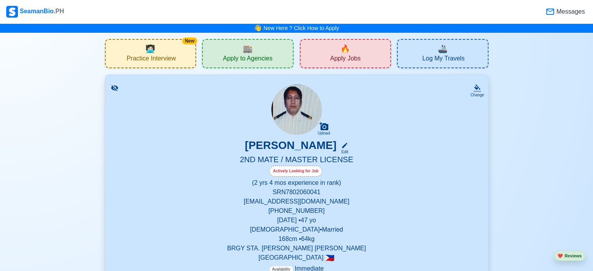
click at [211, 53] on div "🏬 Apply to Agencies" at bounding box center [248, 53] width 92 height 29
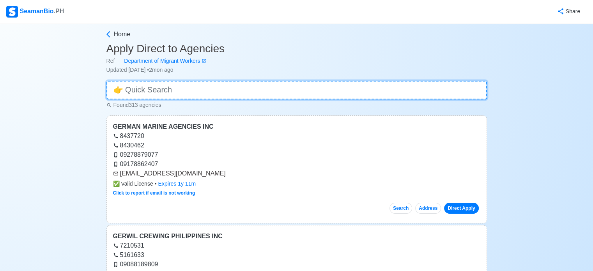
click at [266, 87] on input at bounding box center [296, 90] width 381 height 19
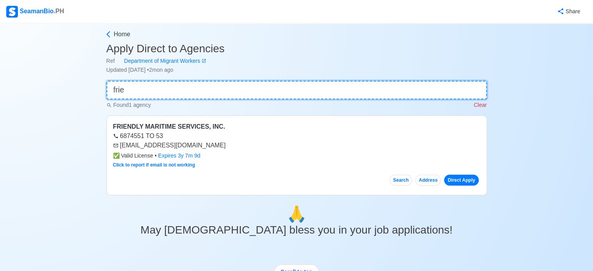
type input "frie"
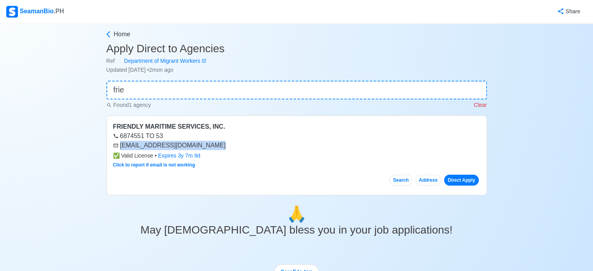
drag, startPoint x: 120, startPoint y: 146, endPoint x: 212, endPoint y: 145, distance: 92.1
click at [212, 145] on div "[EMAIL_ADDRESS][DOMAIN_NAME]" at bounding box center [296, 145] width 367 height 9
copy div "[EMAIL_ADDRESS][DOMAIN_NAME]"
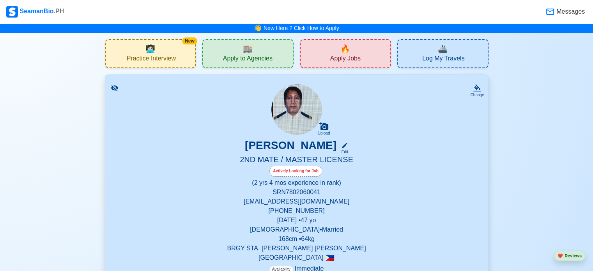
click at [333, 57] on span "Apply Jobs" at bounding box center [345, 60] width 30 height 10
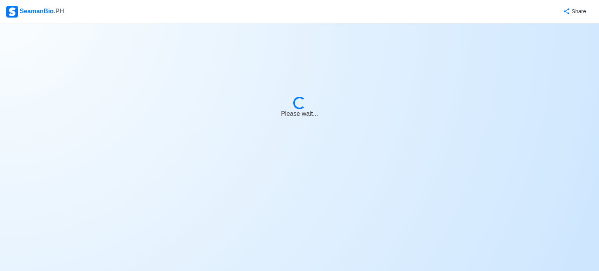
select select "2nd Officer"
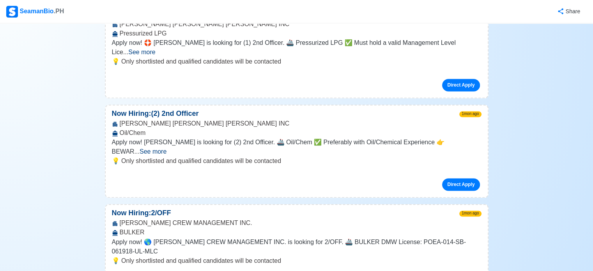
scroll to position [10159, 0]
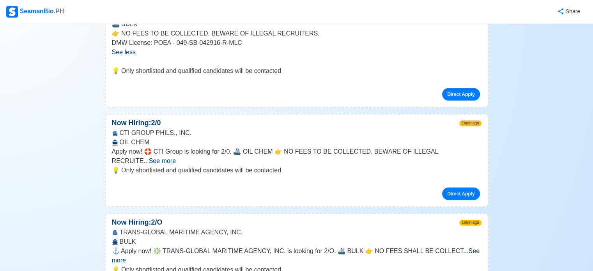
scroll to position [11230, 0]
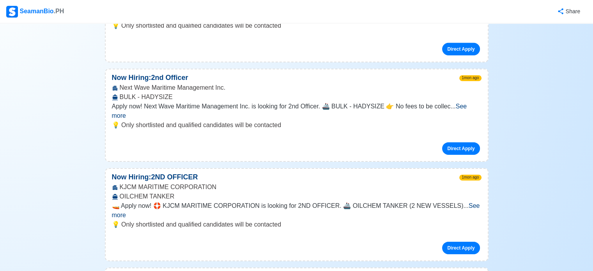
scroll to position [14416, 0]
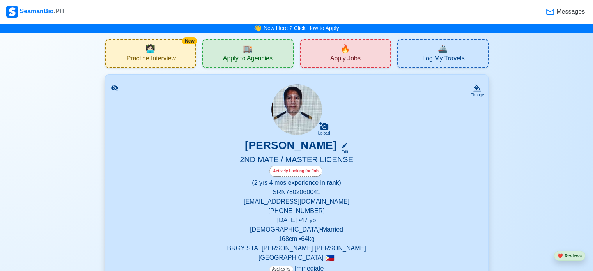
click at [259, 60] on span "Apply to Agencies" at bounding box center [248, 60] width 50 height 10
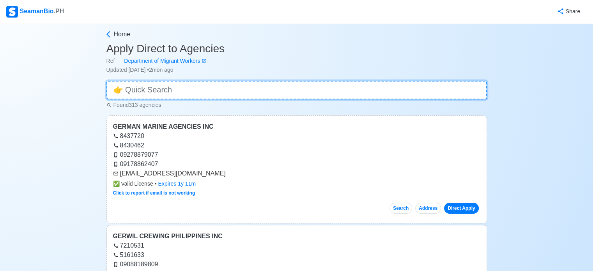
click at [234, 86] on input at bounding box center [296, 90] width 381 height 19
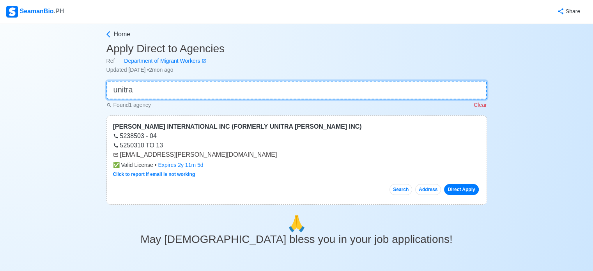
type input "unitra"
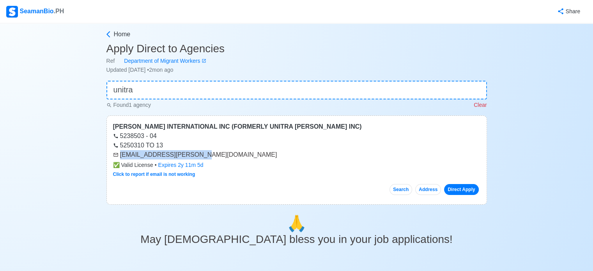
drag, startPoint x: 120, startPoint y: 154, endPoint x: 197, endPoint y: 153, distance: 76.5
click at [197, 153] on div "[EMAIL_ADDRESS][PERSON_NAME][DOMAIN_NAME]" at bounding box center [296, 154] width 367 height 9
copy div "[EMAIL_ADDRESS][PERSON_NAME][DOMAIN_NAME]"
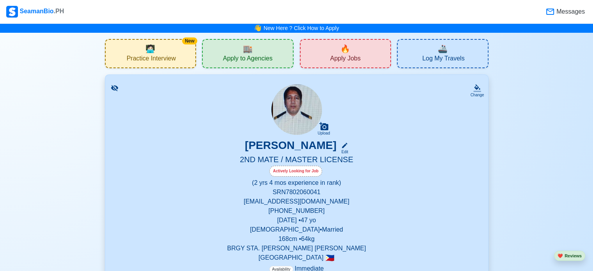
click at [366, 43] on div "🔥 Apply Jobs" at bounding box center [346, 53] width 92 height 29
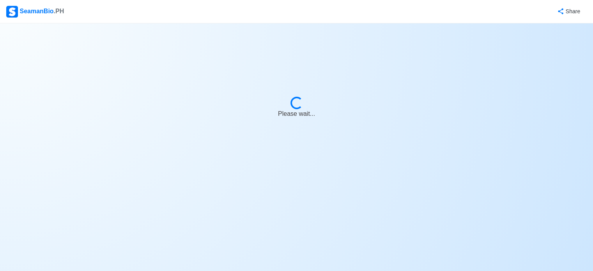
select select "2nd Officer"
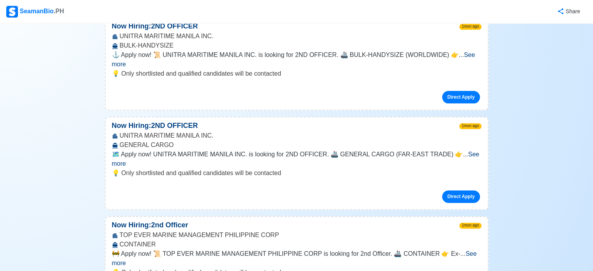
scroll to position [15785, 0]
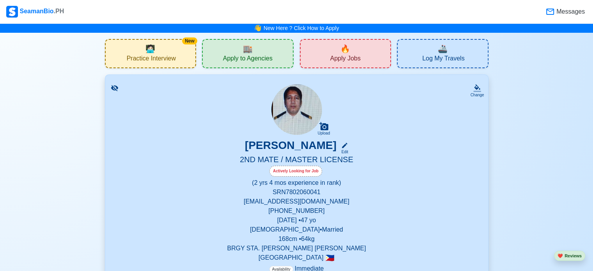
click at [248, 55] on span "Apply to Agencies" at bounding box center [248, 60] width 50 height 10
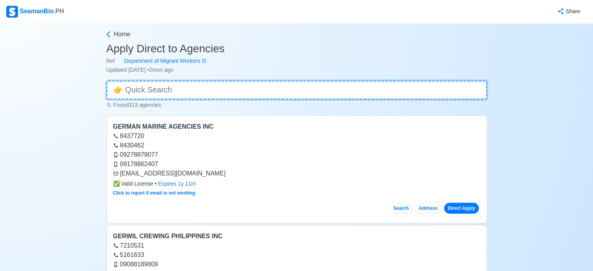
click at [207, 87] on input at bounding box center [296, 90] width 381 height 19
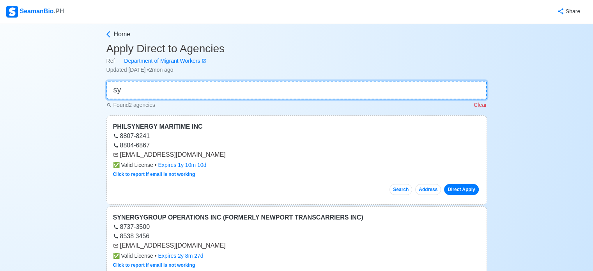
type input "sy"
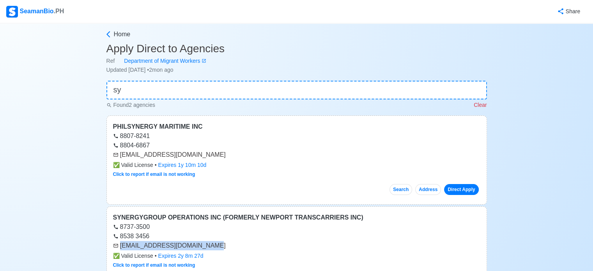
drag, startPoint x: 120, startPoint y: 245, endPoint x: 207, endPoint y: 248, distance: 87.0
click at [207, 248] on div "[EMAIL_ADDRESS][DOMAIN_NAME]" at bounding box center [296, 245] width 367 height 9
copy div "[EMAIL_ADDRESS][DOMAIN_NAME]"
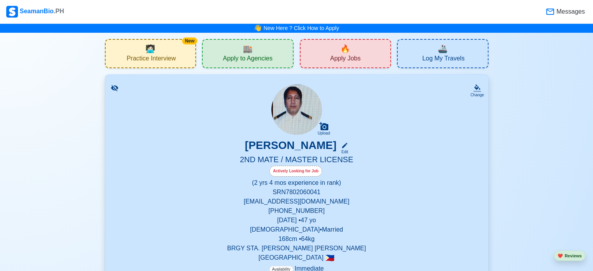
click at [336, 55] on span "Apply Jobs" at bounding box center [345, 60] width 30 height 10
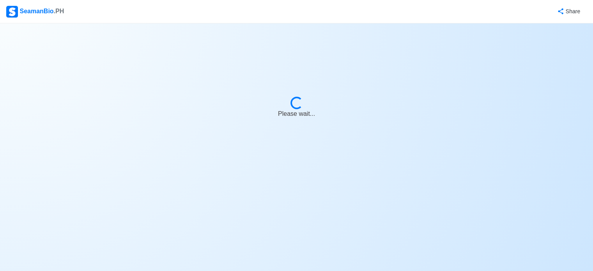
select select "2nd Officer"
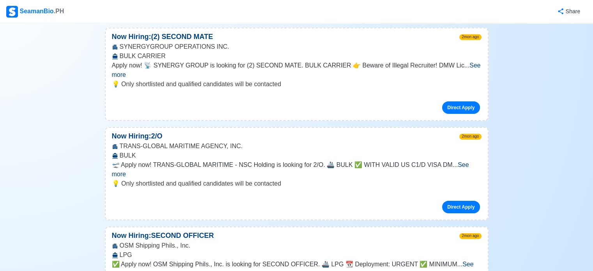
scroll to position [17341, 0]
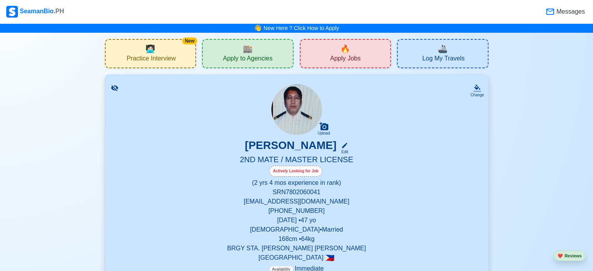
click at [226, 53] on div "🏬 Apply to Agencies" at bounding box center [248, 53] width 92 height 29
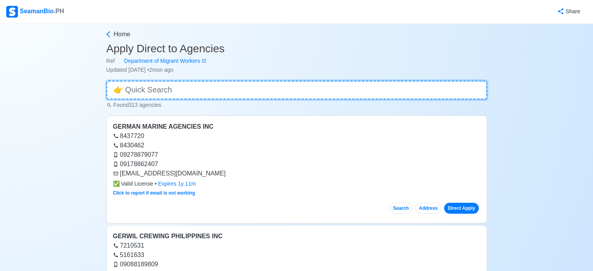
click at [211, 95] on input at bounding box center [296, 90] width 381 height 19
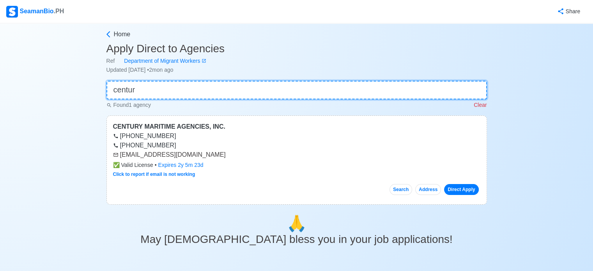
type input "centur"
drag, startPoint x: 121, startPoint y: 158, endPoint x: 214, endPoint y: 157, distance: 92.8
click at [214, 157] on div "[EMAIL_ADDRESS][DOMAIN_NAME]" at bounding box center [296, 154] width 367 height 9
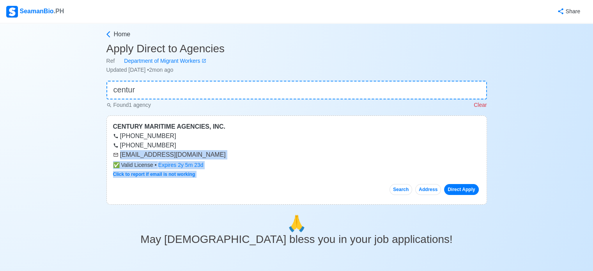
drag, startPoint x: 214, startPoint y: 157, endPoint x: 118, endPoint y: 153, distance: 96.0
click at [118, 153] on div "CENTURY MARITIME AGENCIES, INC. (02) 8829-6270 (02) 8248-0825 recruitment@cenma…" at bounding box center [296, 159] width 381 height 89
click at [118, 153] on icon at bounding box center [115, 154] width 5 height 5
click at [187, 202] on div "CENTURY MARITIME AGENCIES, INC. (02) 8829-6270 (02) 8248-0825 recruitment@cenma…" at bounding box center [296, 159] width 381 height 89
drag, startPoint x: 120, startPoint y: 154, endPoint x: 216, endPoint y: 155, distance: 96.0
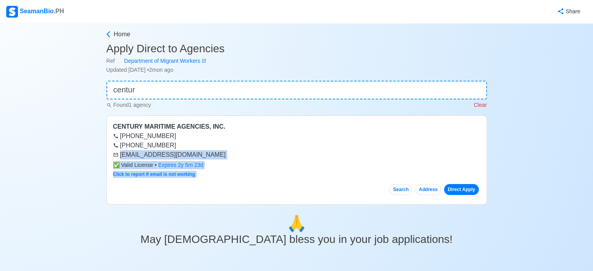
click at [216, 155] on div "[EMAIL_ADDRESS][DOMAIN_NAME]" at bounding box center [296, 154] width 367 height 9
copy div "[EMAIL_ADDRESS][DOMAIN_NAME]"
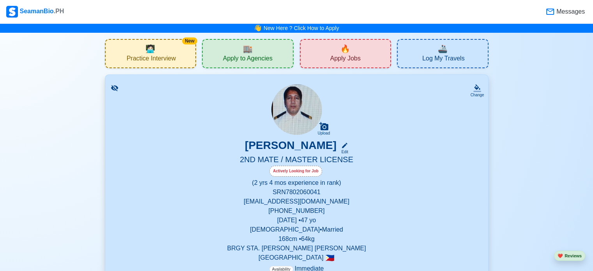
click at [366, 56] on div "🔥 Apply Jobs" at bounding box center [346, 53] width 92 height 29
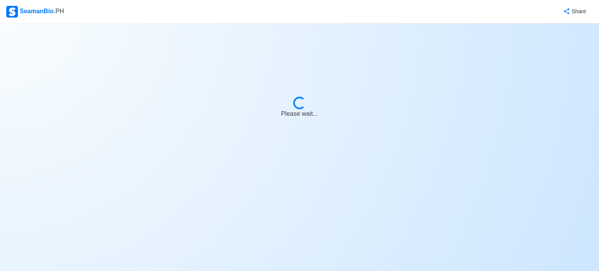
select select "2nd Officer"
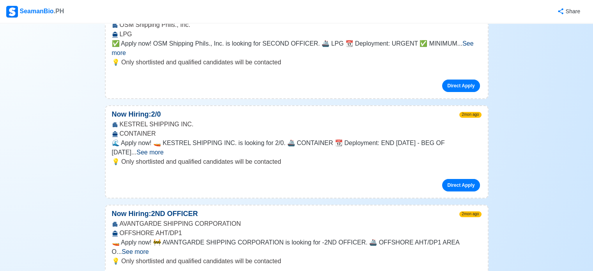
scroll to position [17593, 0]
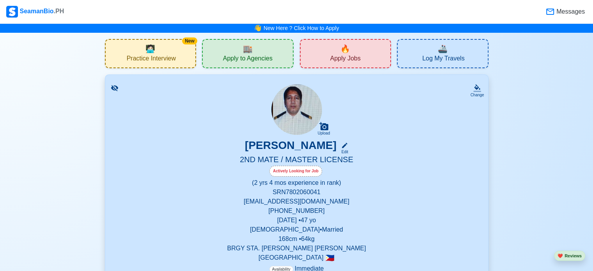
click at [263, 57] on span "Apply to Agencies" at bounding box center [248, 60] width 50 height 10
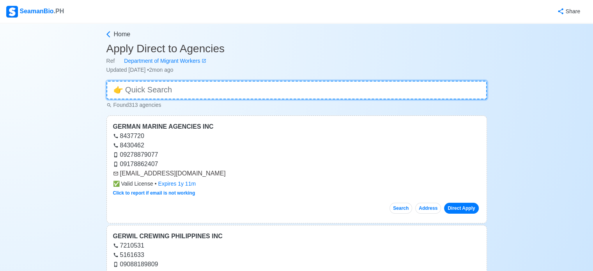
click at [259, 89] on input at bounding box center [296, 90] width 381 height 19
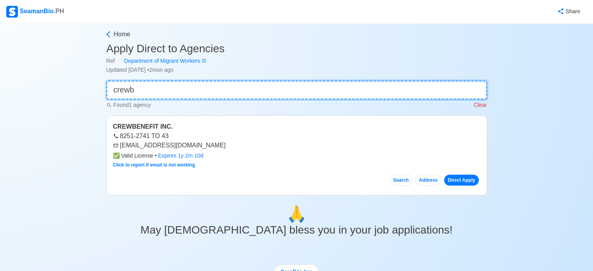
type input "crewb"
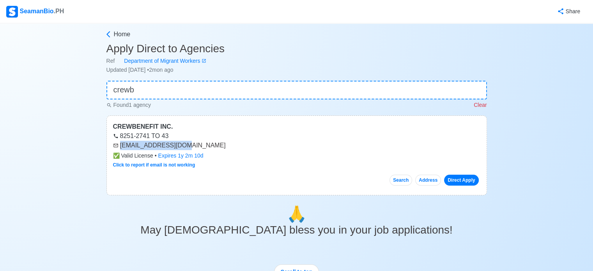
drag, startPoint x: 120, startPoint y: 143, endPoint x: 184, endPoint y: 145, distance: 63.6
click at [184, 145] on div "[EMAIL_ADDRESS][DOMAIN_NAME]" at bounding box center [296, 145] width 367 height 9
copy div "[EMAIL_ADDRESS][DOMAIN_NAME]"
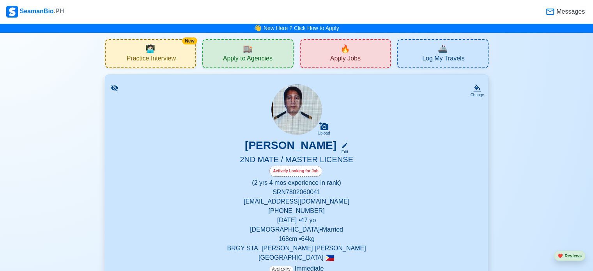
click at [261, 53] on div "🏬 Apply to Agencies" at bounding box center [248, 53] width 92 height 29
click at [348, 62] on span "Apply Jobs" at bounding box center [345, 60] width 30 height 10
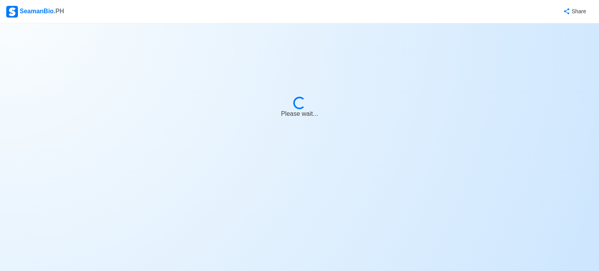
select select "2nd Officer"
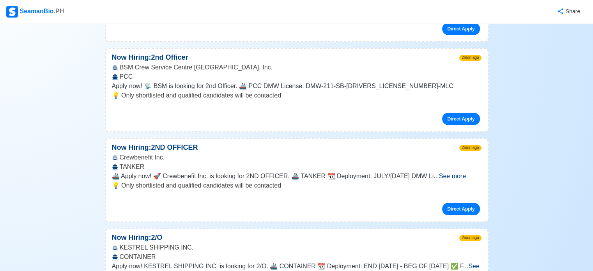
scroll to position [17923, 0]
